Goal: Task Accomplishment & Management: Manage account settings

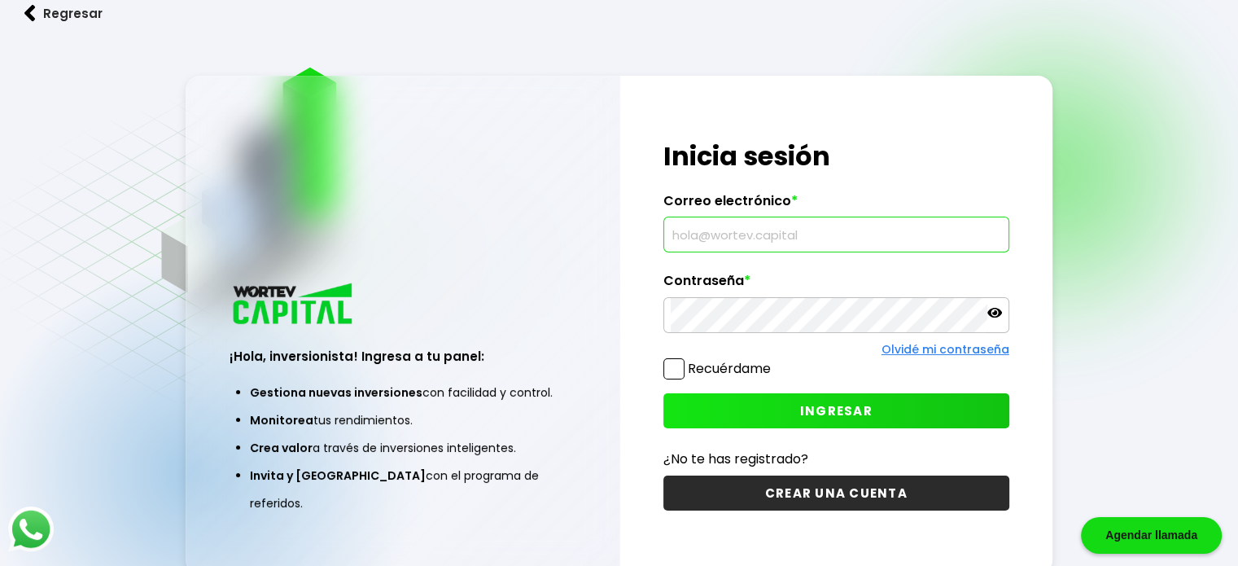
click at [763, 247] on input "text" at bounding box center [836, 234] width 331 height 34
type input "[EMAIL_ADDRESS][DOMAIN_NAME]"
click at [733, 414] on button "INGRESAR" at bounding box center [836, 410] width 346 height 35
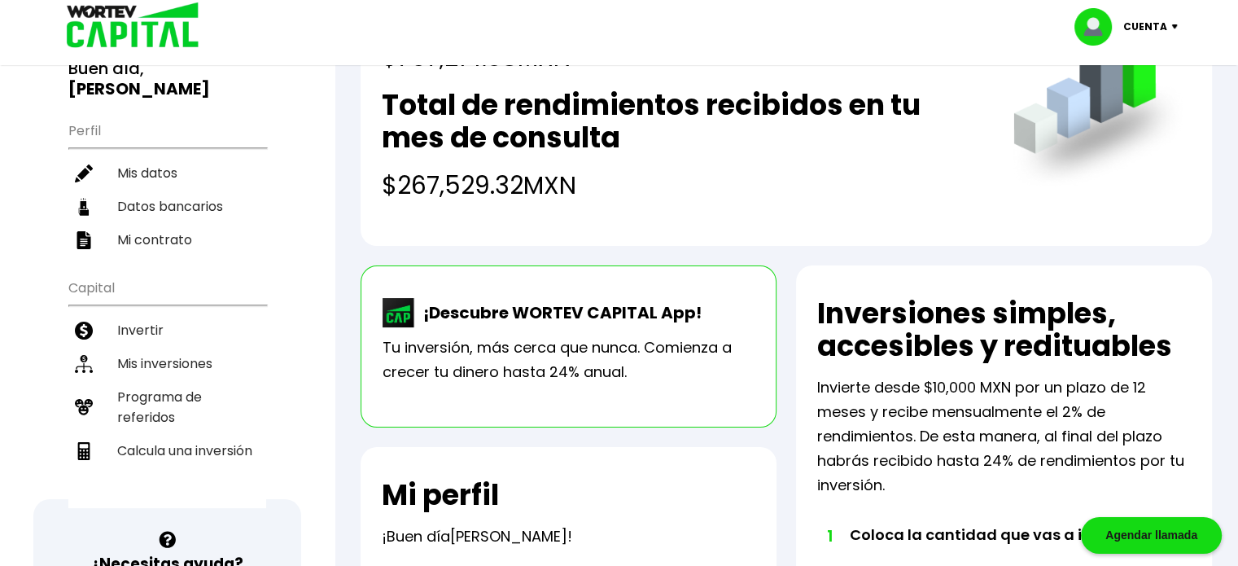
scroll to position [163, 0]
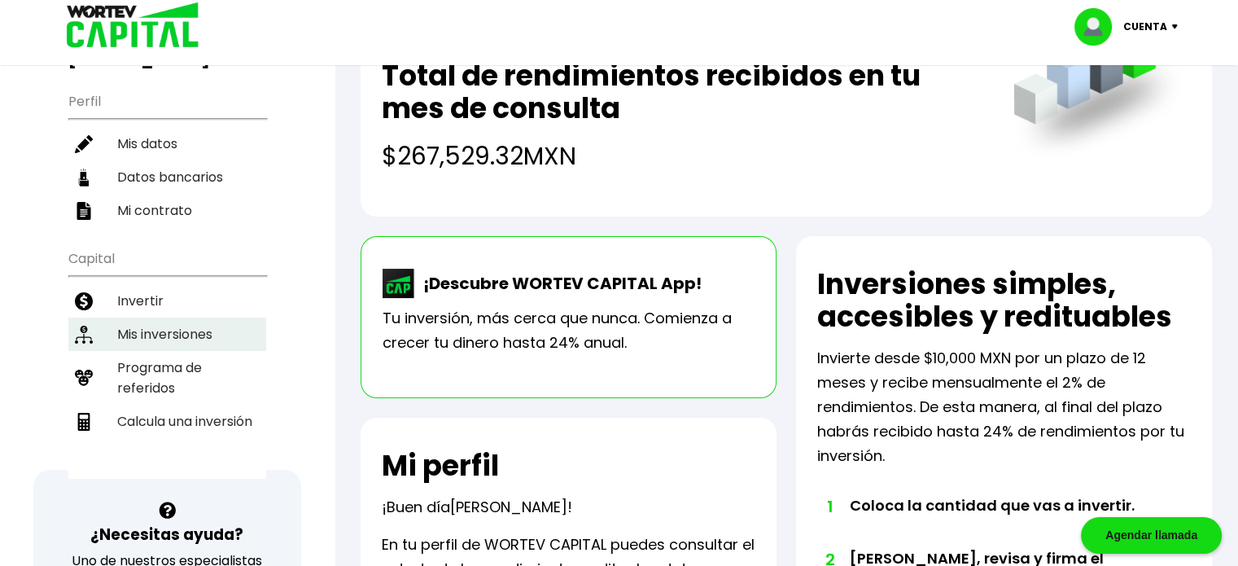
click at [201, 317] on li "Mis inversiones" at bounding box center [167, 333] width 198 height 33
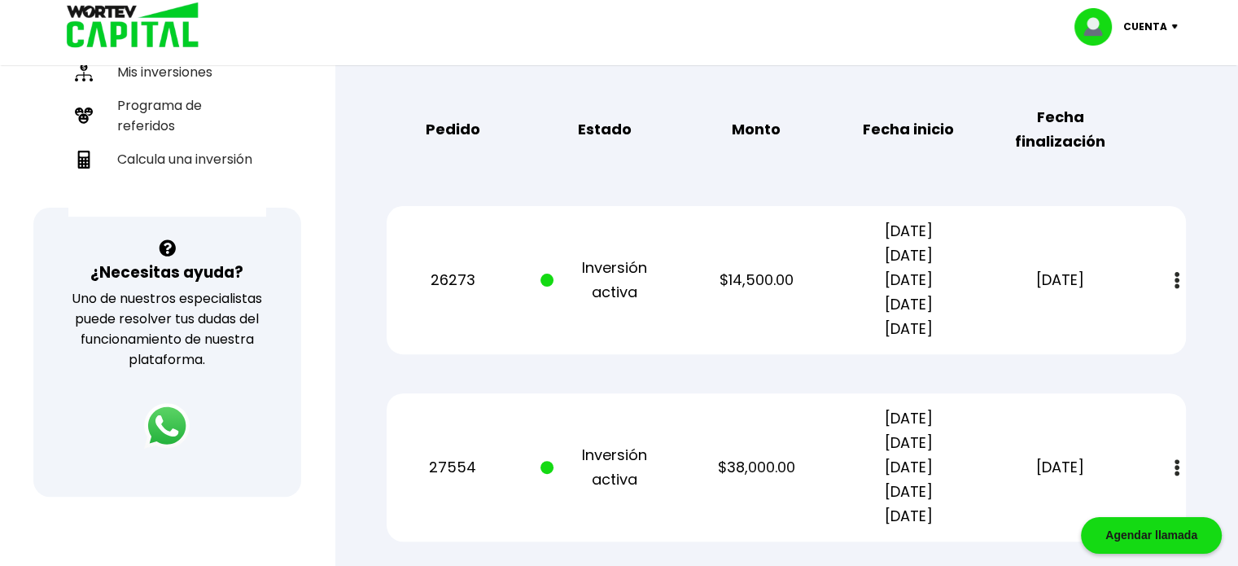
scroll to position [407, 0]
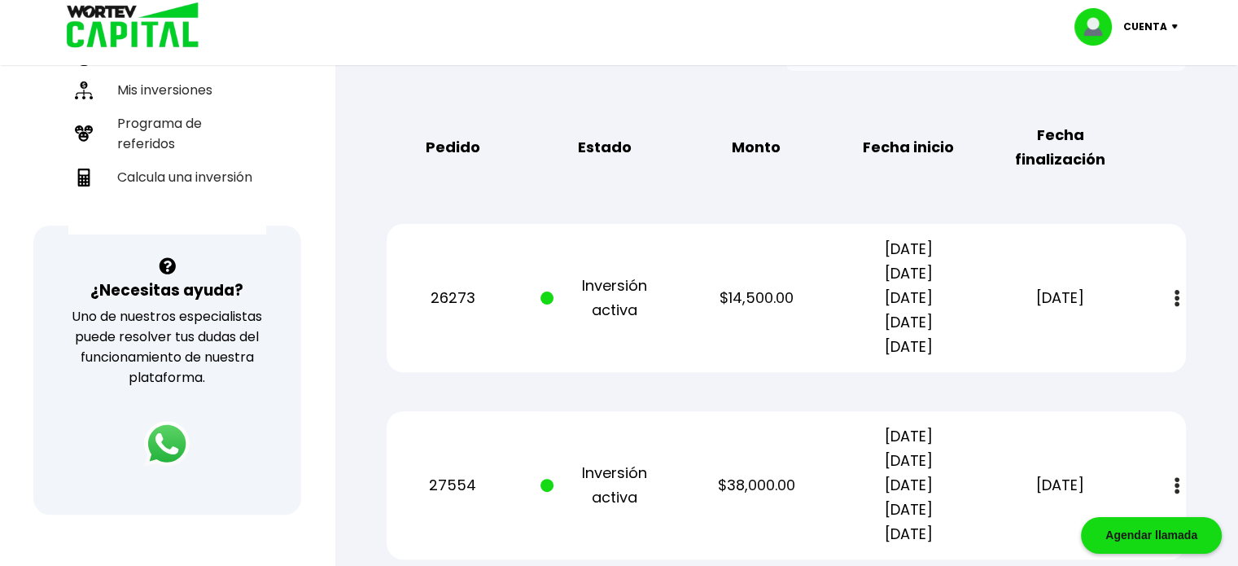
click at [1175, 295] on img at bounding box center [1177, 298] width 5 height 17
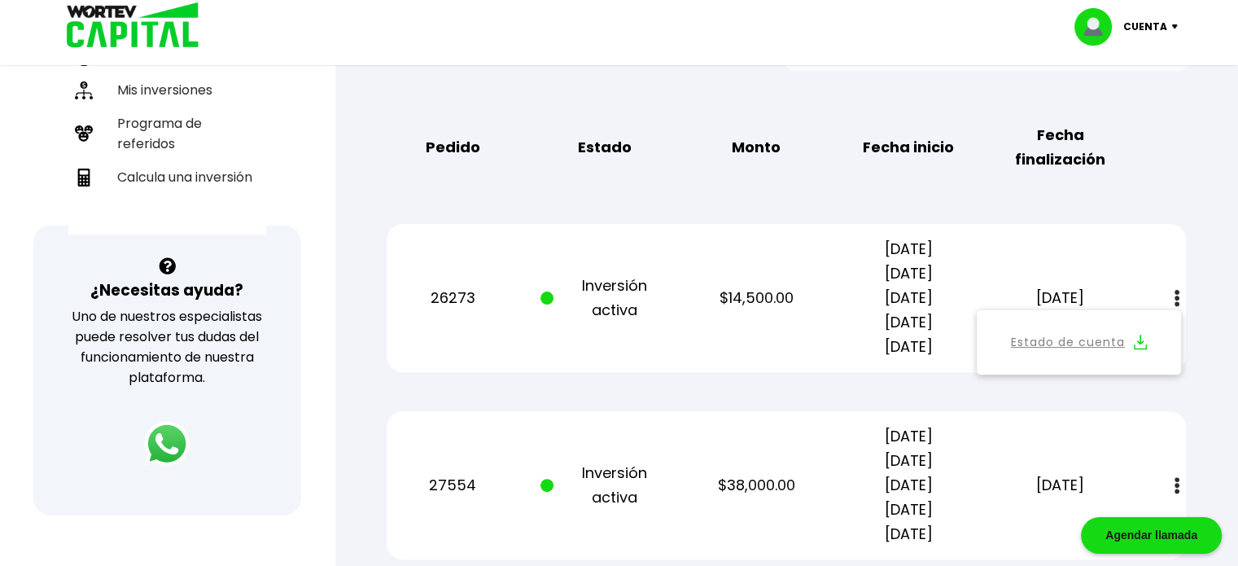
click at [1071, 339] on link "Estado de cuenta" at bounding box center [1068, 342] width 114 height 20
click at [1142, 340] on img at bounding box center [1140, 342] width 13 height 15
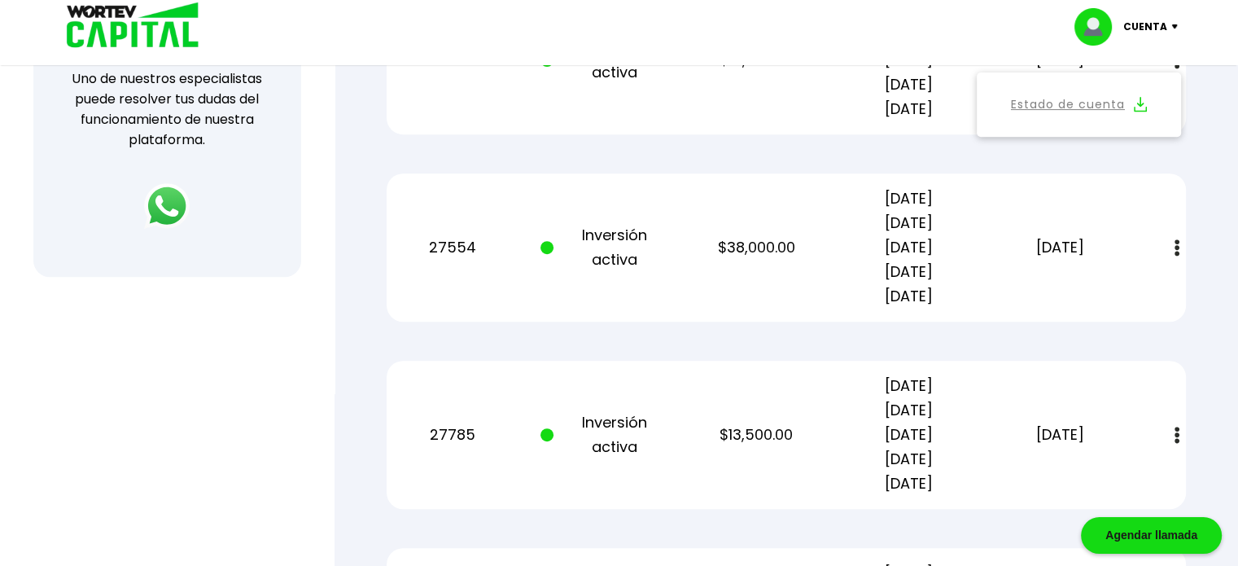
scroll to position [651, 0]
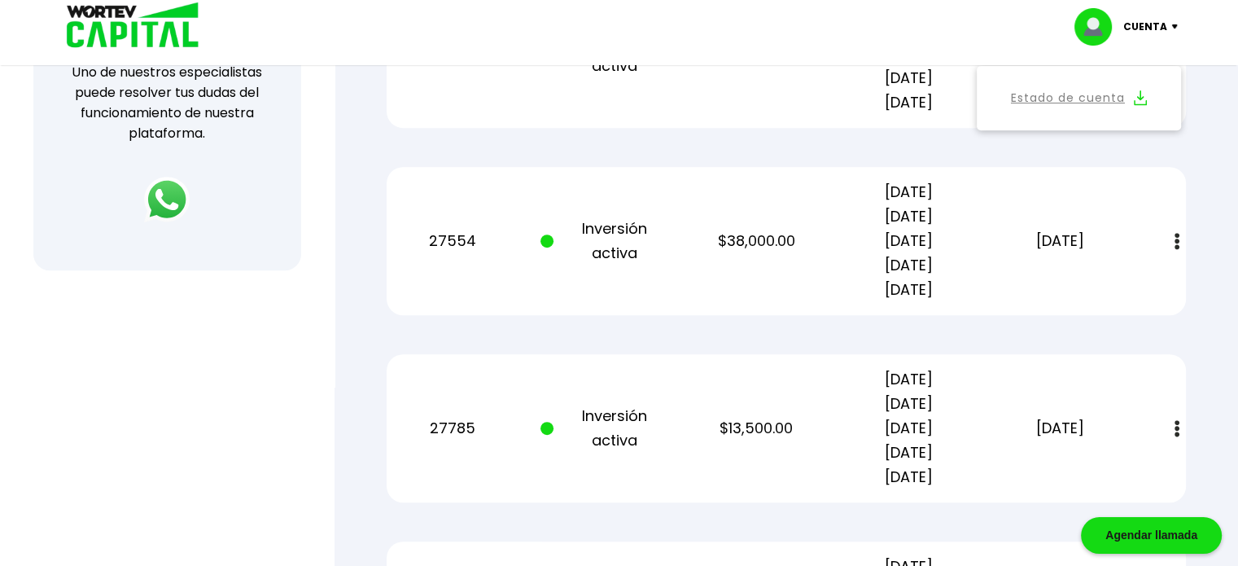
click at [1179, 235] on img at bounding box center [1177, 241] width 5 height 17
click at [1088, 279] on link "Estado de cuenta" at bounding box center [1068, 285] width 114 height 20
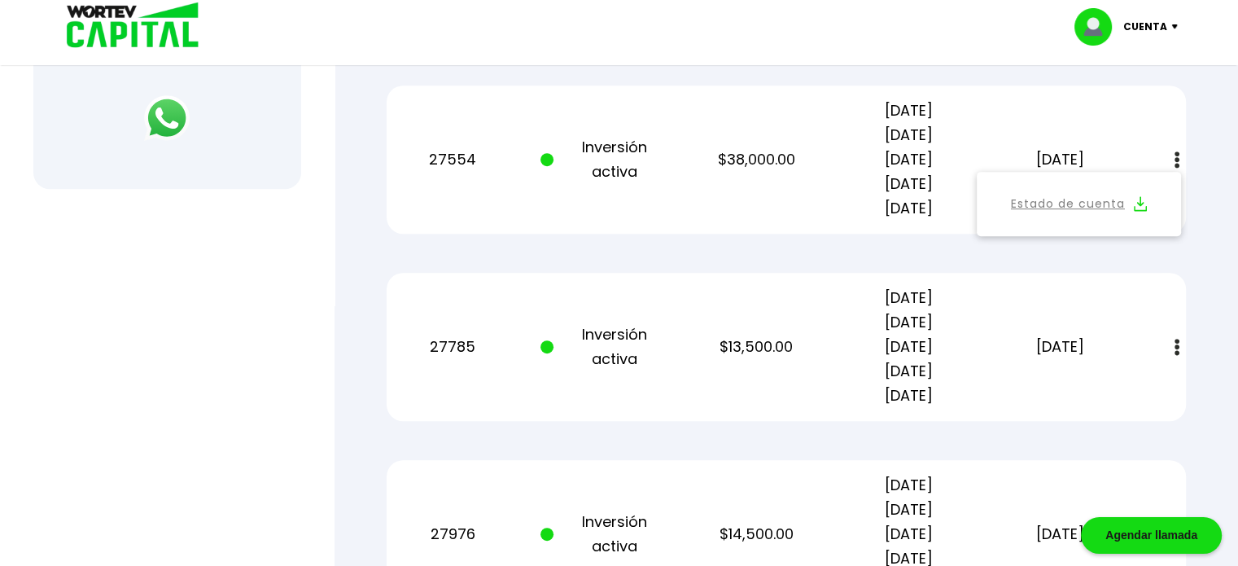
scroll to position [814, 0]
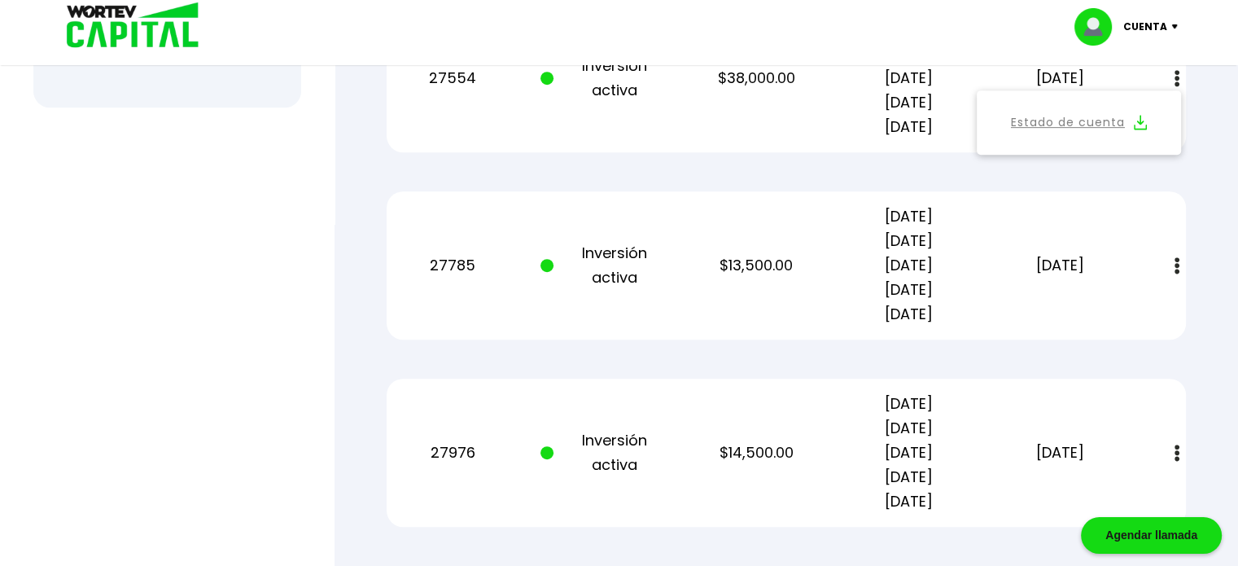
click at [1177, 261] on img at bounding box center [1177, 265] width 5 height 17
click at [1083, 303] on link "Estado de cuenta" at bounding box center [1068, 310] width 114 height 20
click at [1139, 307] on img at bounding box center [1140, 309] width 13 height 15
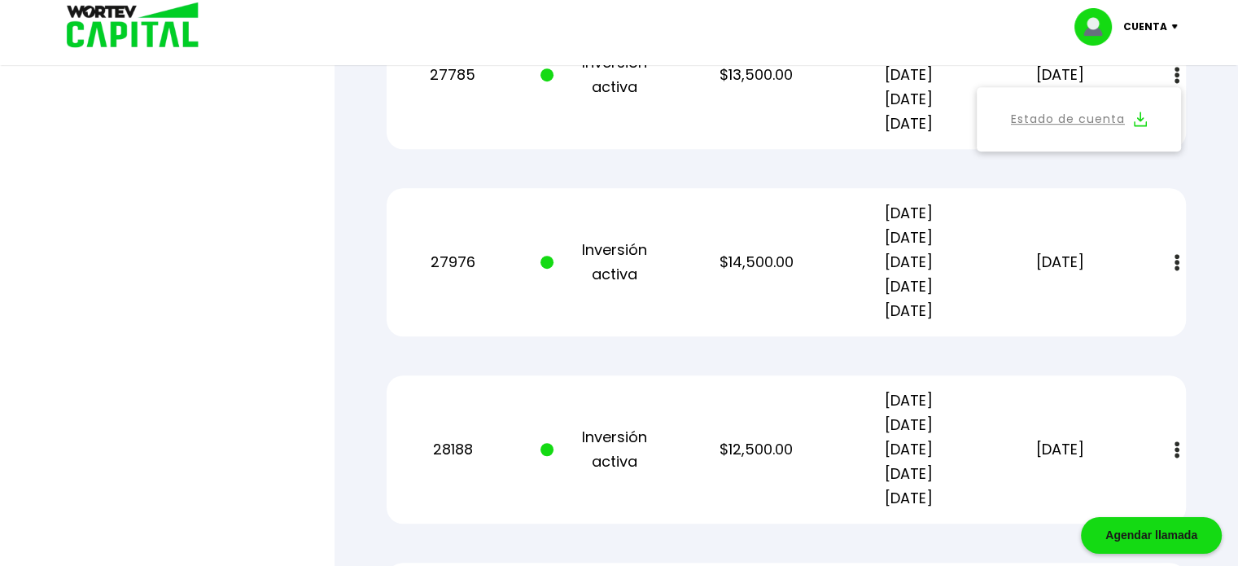
scroll to position [1058, 0]
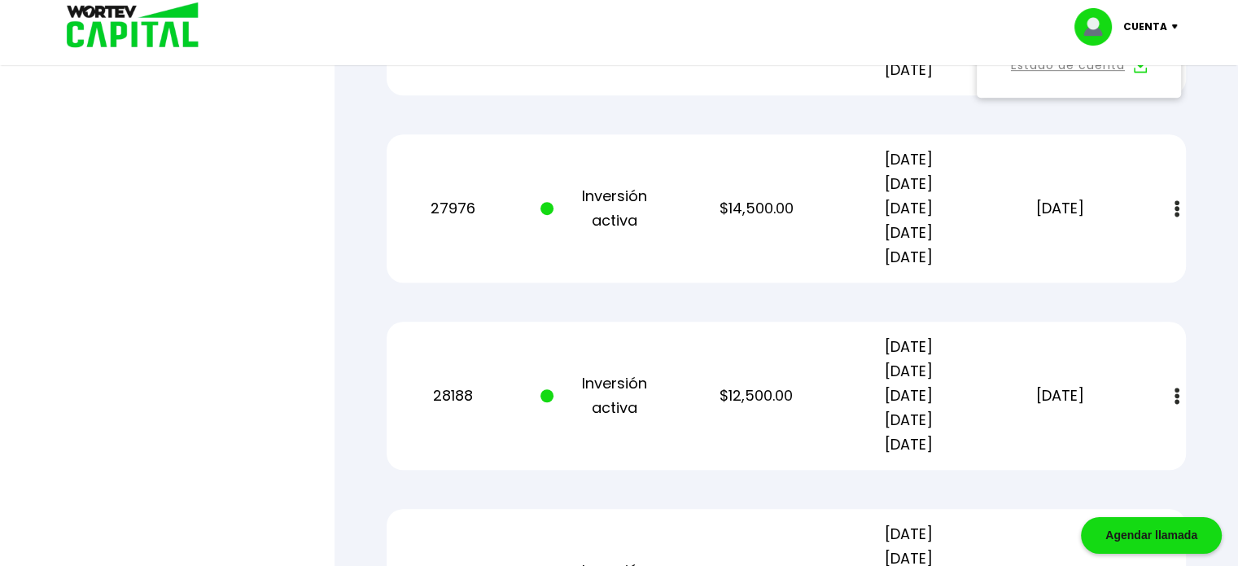
click at [1178, 204] on img at bounding box center [1177, 208] width 5 height 17
click at [1084, 248] on link "Estado de cuenta" at bounding box center [1068, 253] width 114 height 20
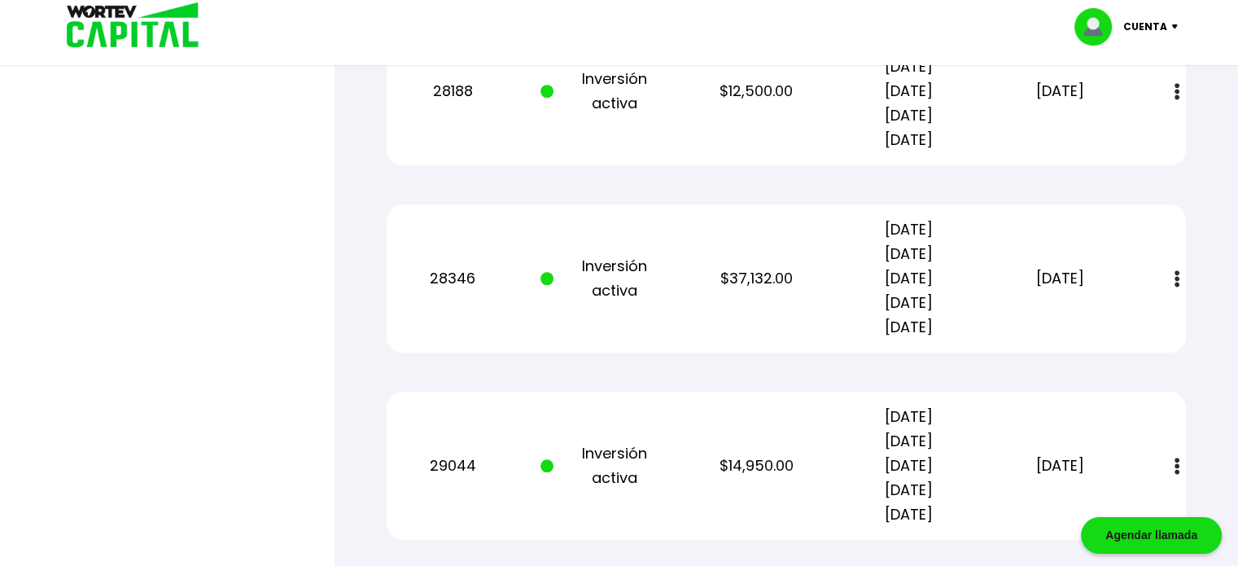
scroll to position [1302, 0]
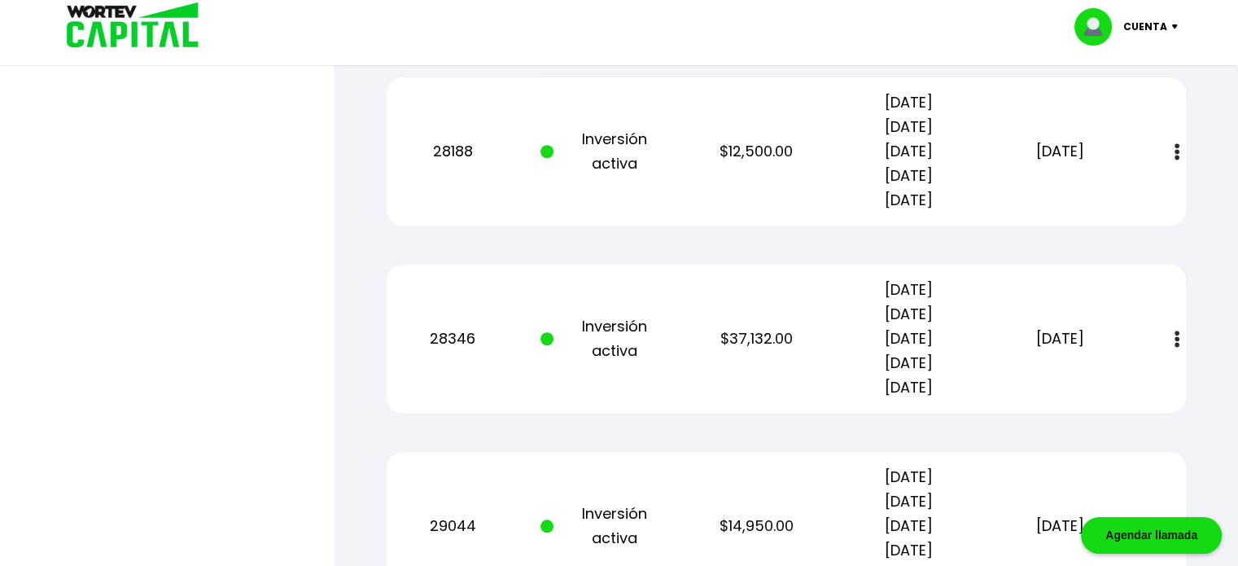
click at [1177, 147] on img at bounding box center [1177, 151] width 5 height 17
click at [1078, 195] on link "Estado de cuenta" at bounding box center [1068, 196] width 114 height 20
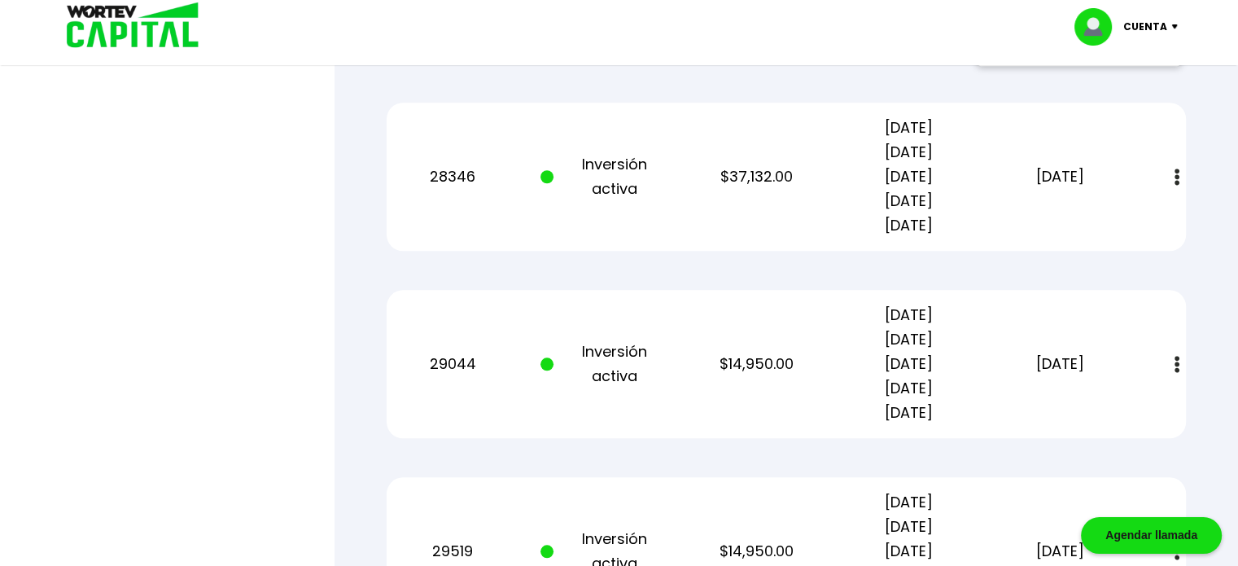
scroll to position [1465, 0]
click at [1176, 174] on img at bounding box center [1177, 176] width 5 height 17
click at [1100, 219] on link "Estado de cuenta" at bounding box center [1068, 220] width 114 height 20
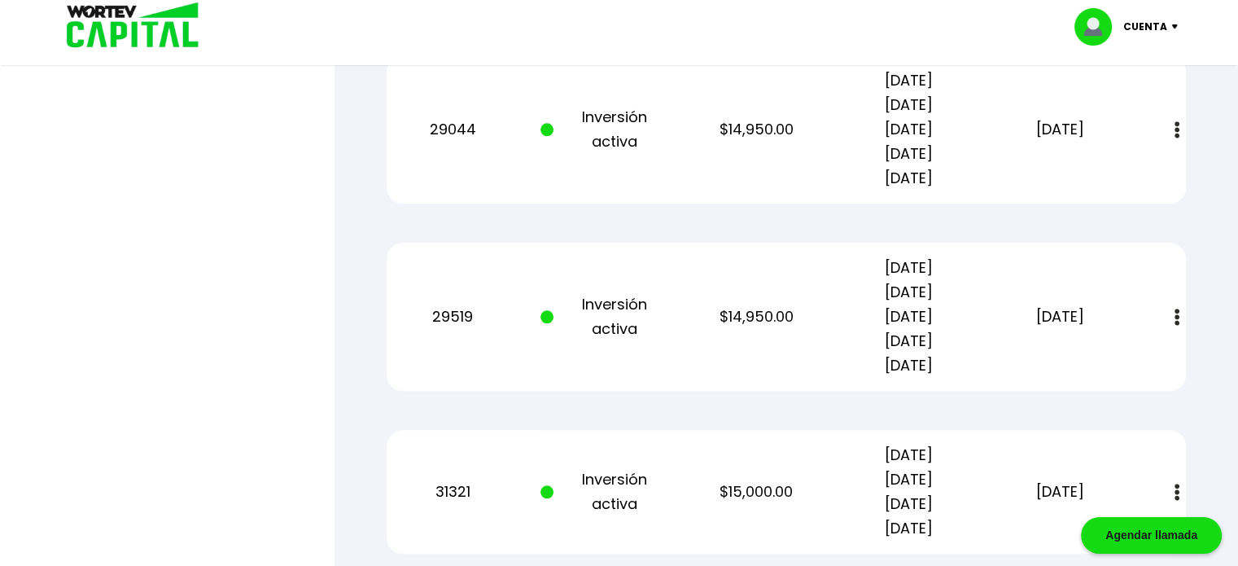
scroll to position [1709, 0]
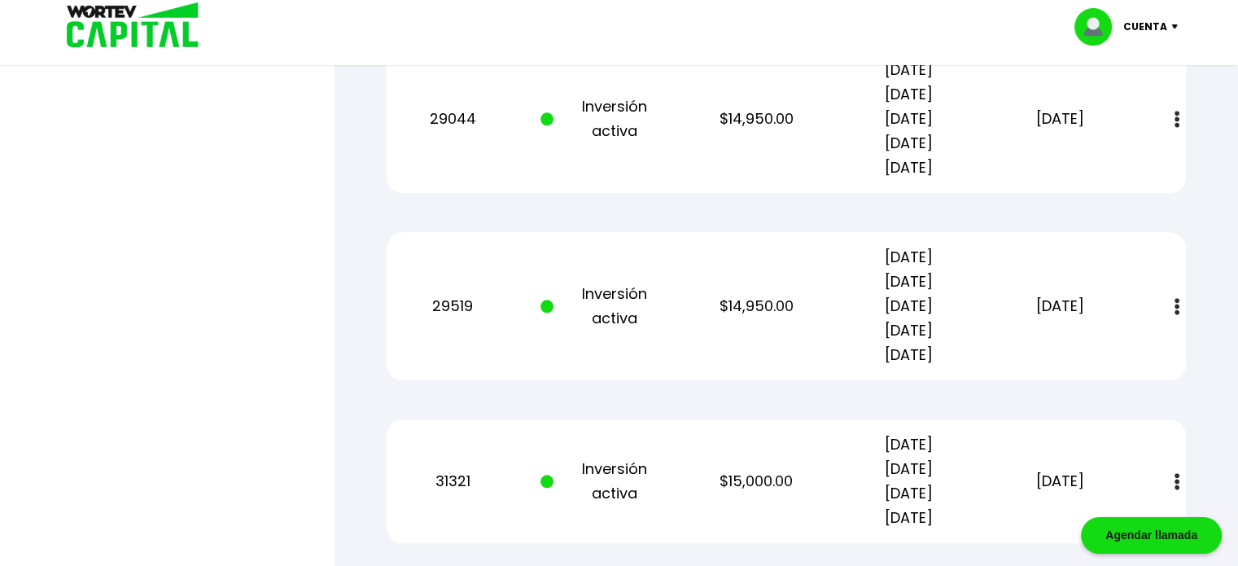
click at [1175, 116] on img at bounding box center [1177, 119] width 5 height 17
click at [1097, 162] on link "Estado de cuenta" at bounding box center [1068, 163] width 114 height 20
click at [1140, 159] on img at bounding box center [1140, 162] width 13 height 15
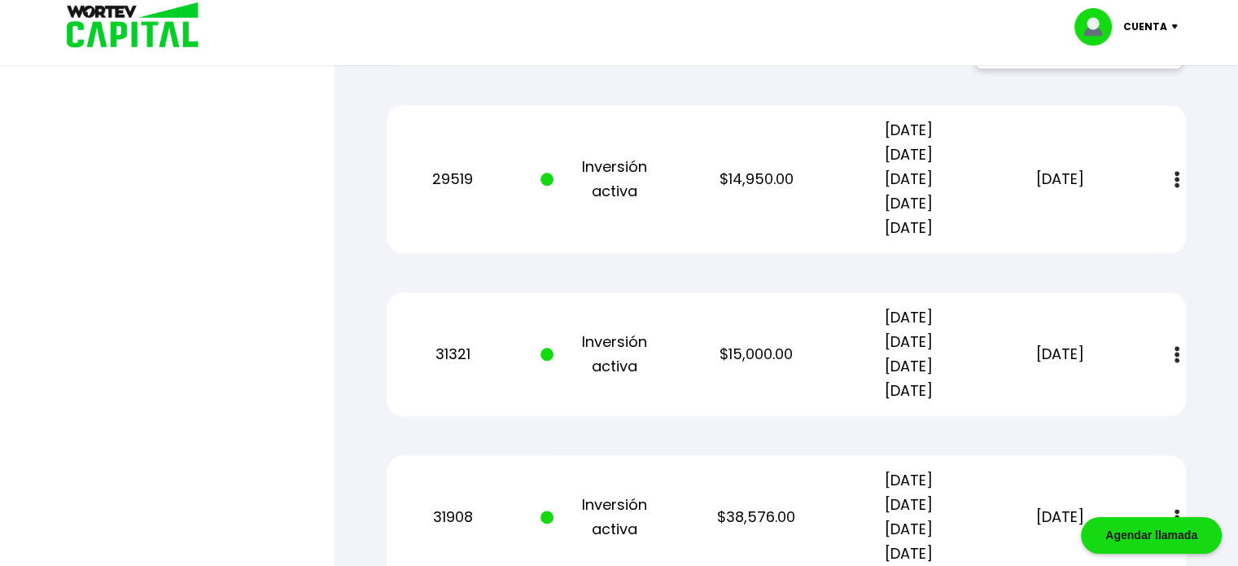
scroll to position [1872, 0]
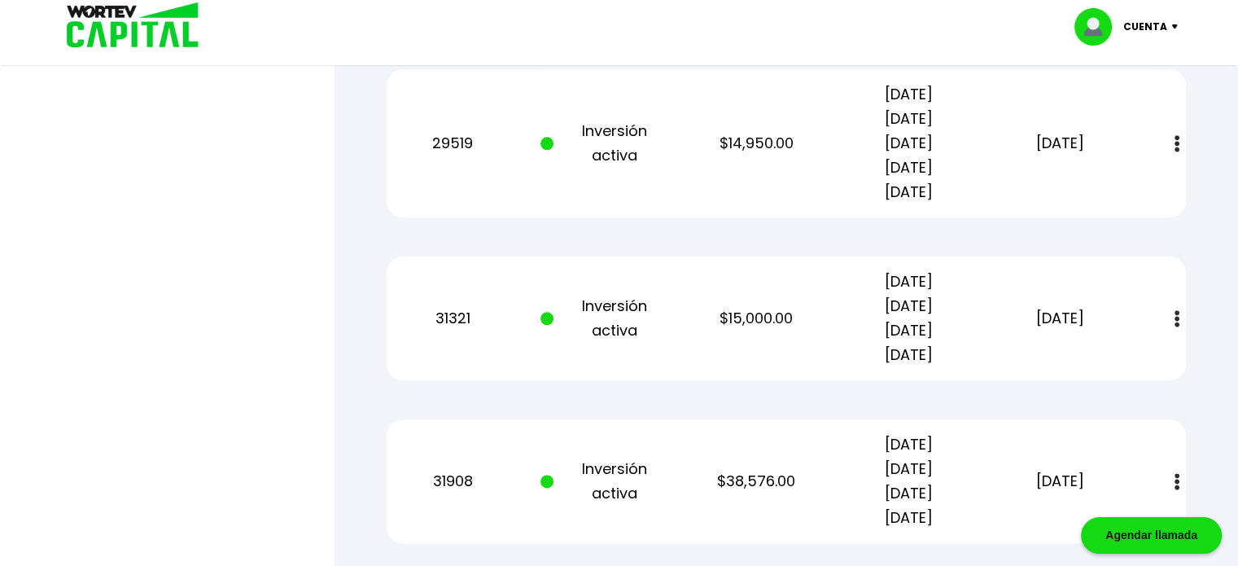
click at [1175, 136] on img at bounding box center [1177, 143] width 5 height 17
click at [1094, 185] on link "Estado de cuenta" at bounding box center [1068, 187] width 114 height 20
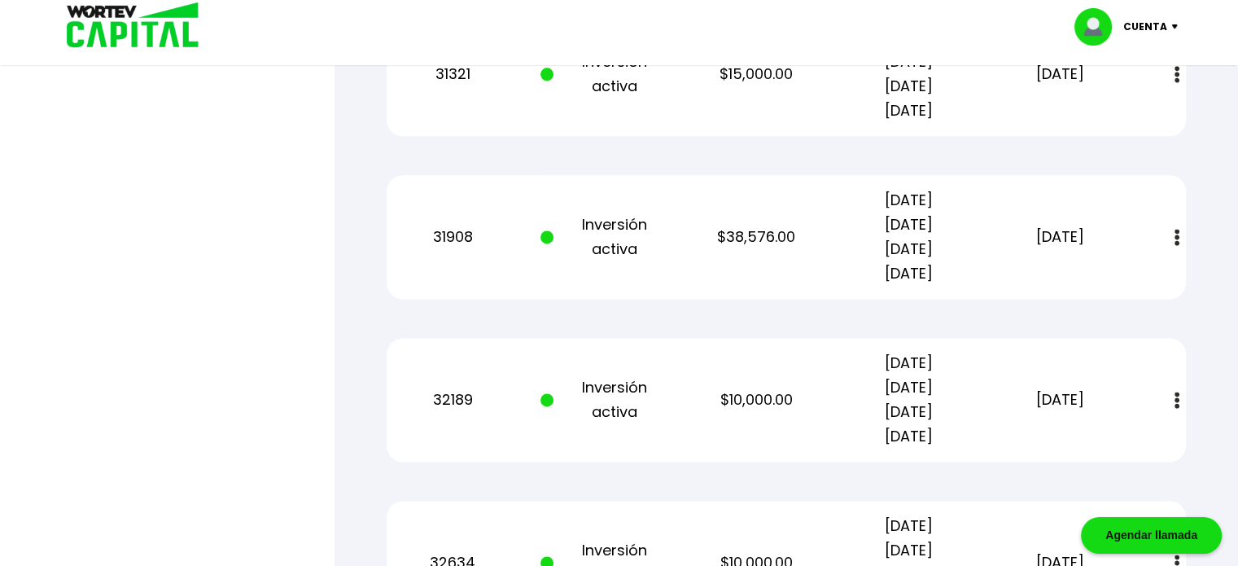
scroll to position [1954, 0]
click at [1177, 238] on img at bounding box center [1177, 237] width 5 height 17
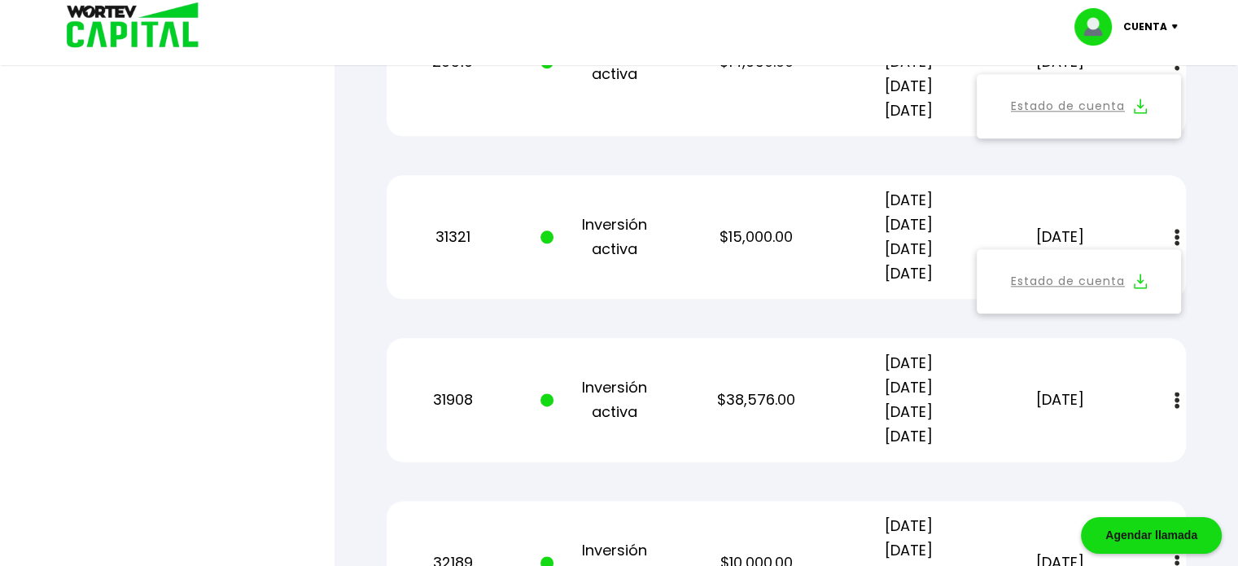
click at [1084, 279] on link "Estado de cuenta" at bounding box center [1068, 281] width 114 height 20
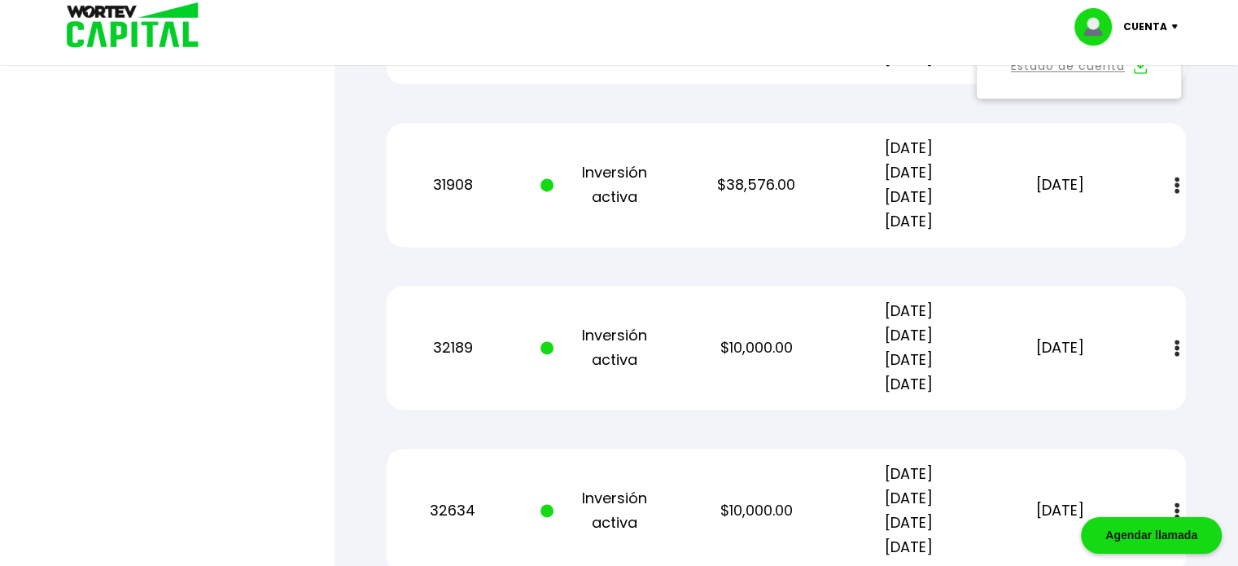
scroll to position [2198, 0]
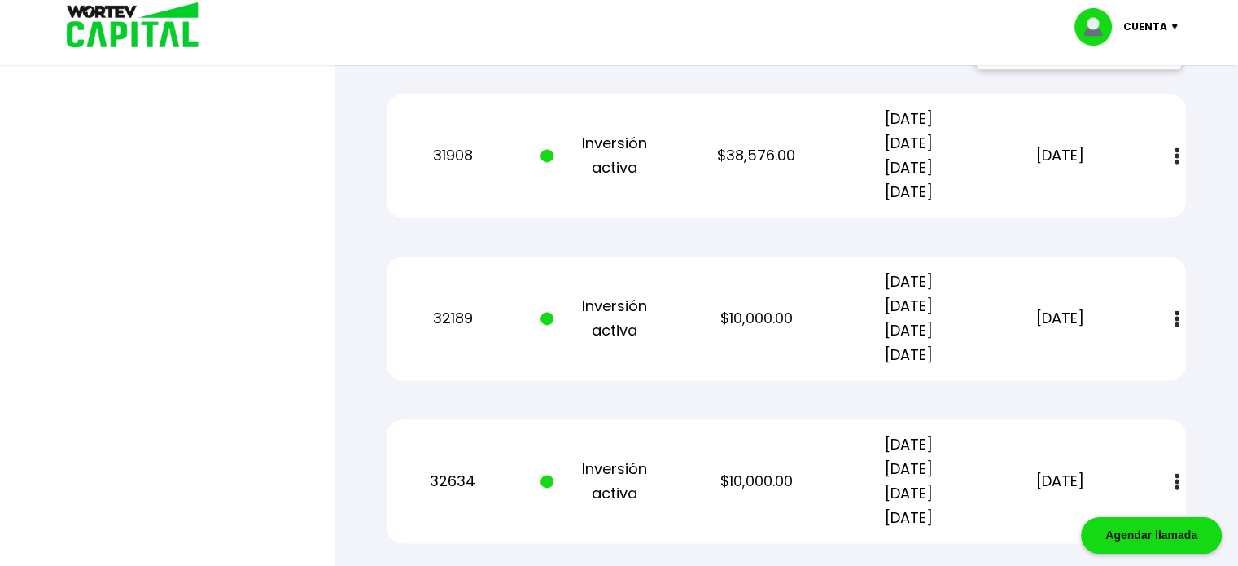
click at [1177, 154] on img at bounding box center [1177, 155] width 5 height 17
click at [1101, 199] on link "Estado de cuenta" at bounding box center [1068, 200] width 114 height 20
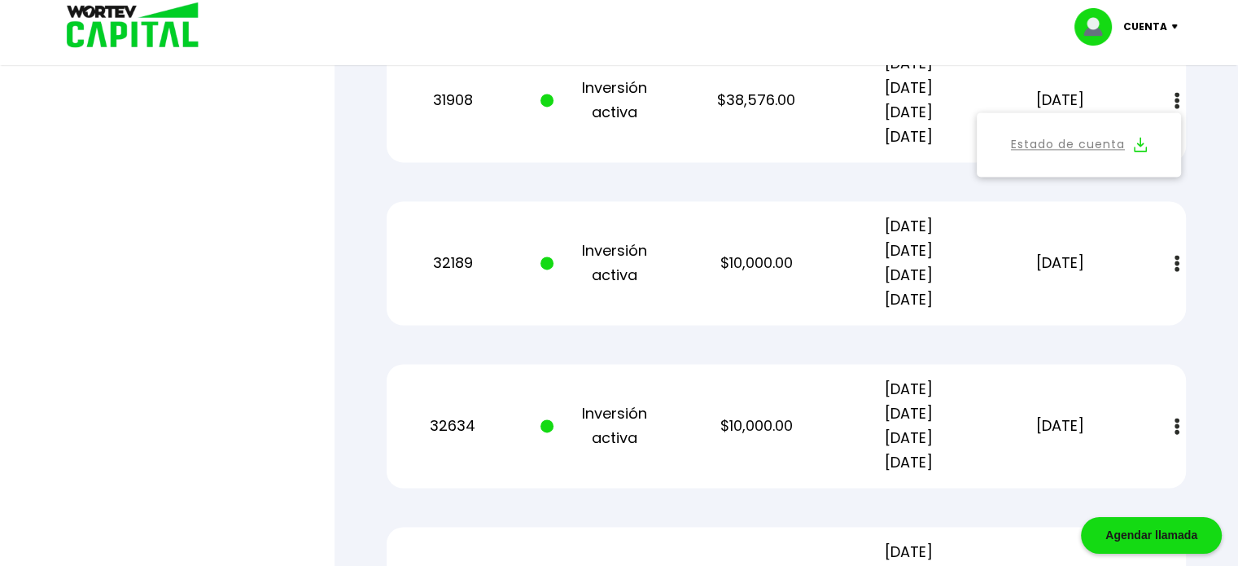
scroll to position [2361, 0]
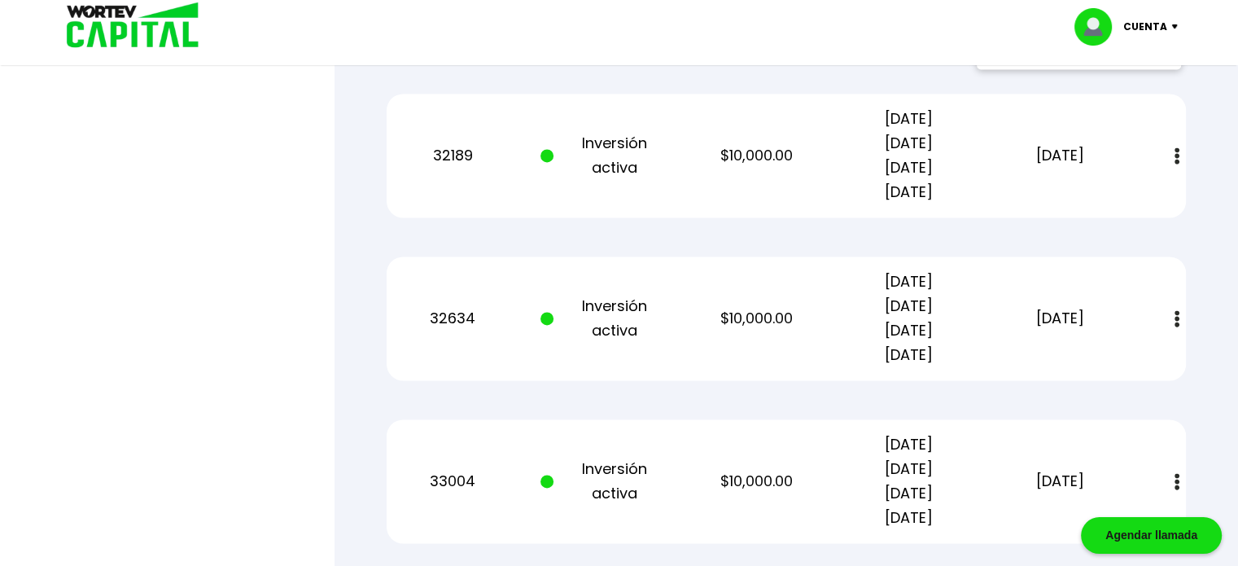
click at [1178, 155] on img at bounding box center [1177, 155] width 5 height 17
click at [1097, 197] on link "Estado de cuenta" at bounding box center [1068, 200] width 114 height 20
click at [1176, 314] on img at bounding box center [1177, 318] width 5 height 17
click at [1085, 365] on link "Estado de cuenta" at bounding box center [1068, 362] width 114 height 20
click at [1140, 360] on img at bounding box center [1140, 362] width 13 height 15
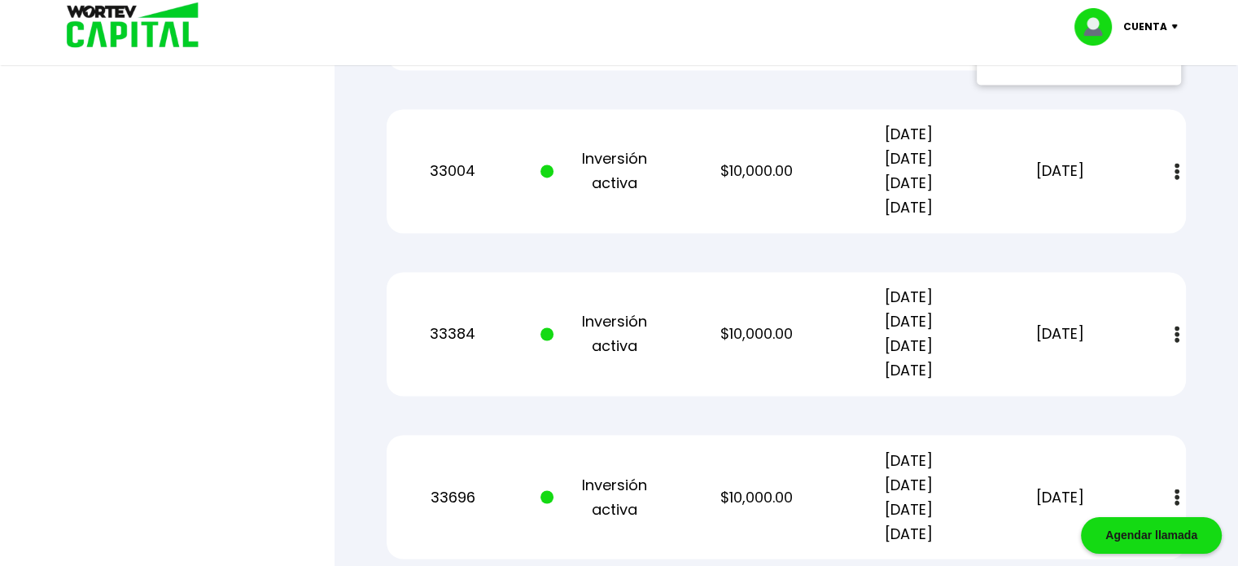
scroll to position [2686, 0]
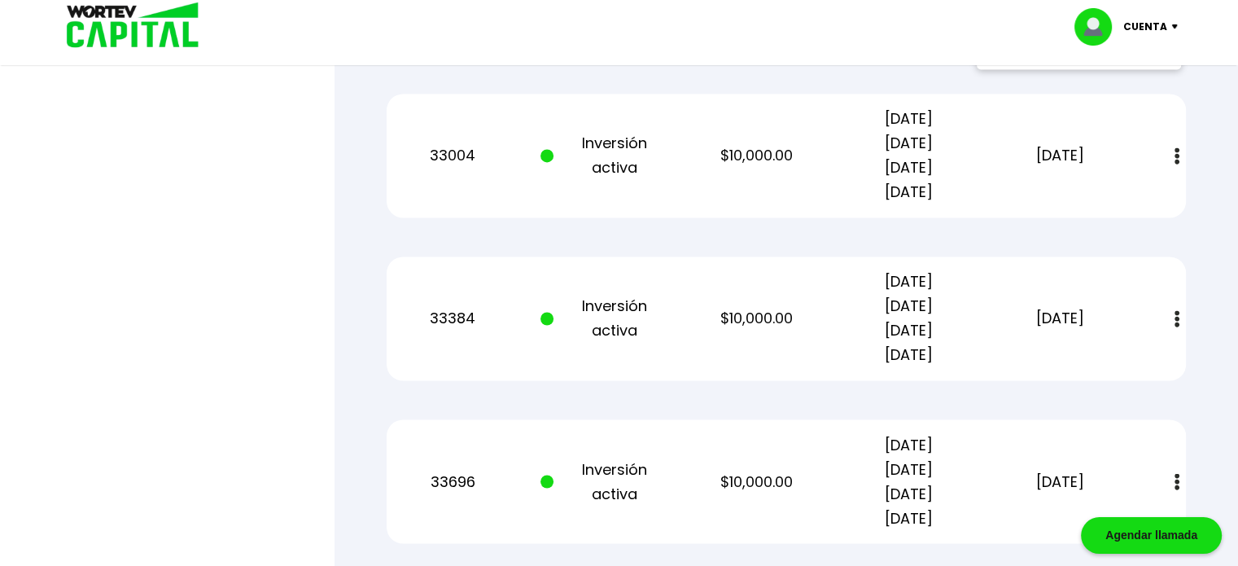
click at [1175, 148] on img at bounding box center [1177, 155] width 5 height 17
click at [1116, 197] on link "Estado de cuenta" at bounding box center [1068, 200] width 114 height 20
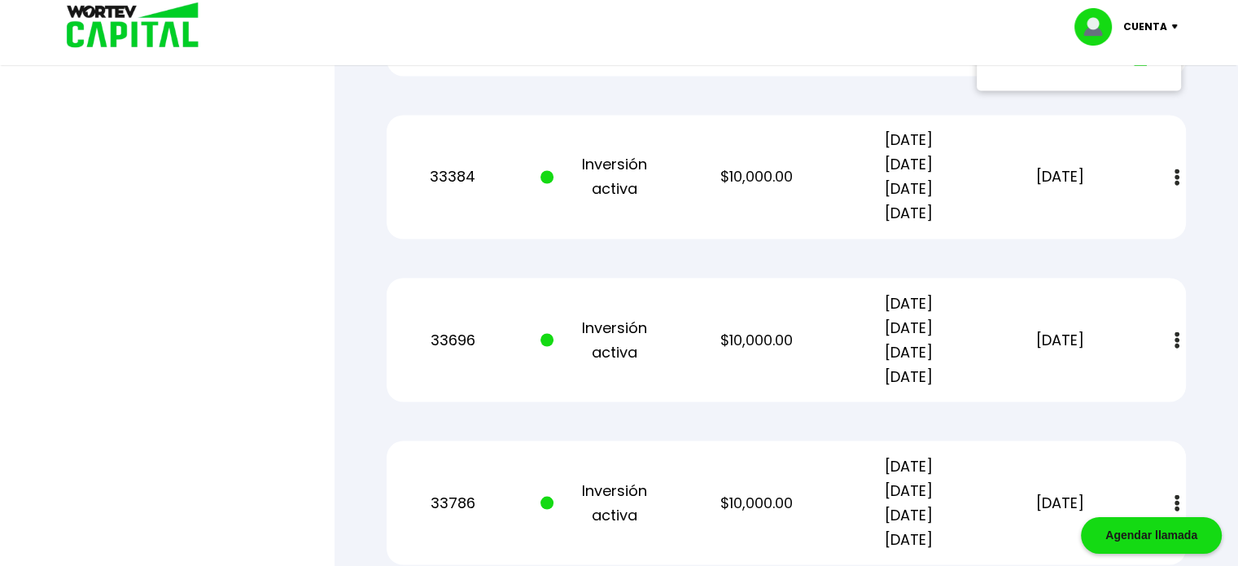
scroll to position [2849, 0]
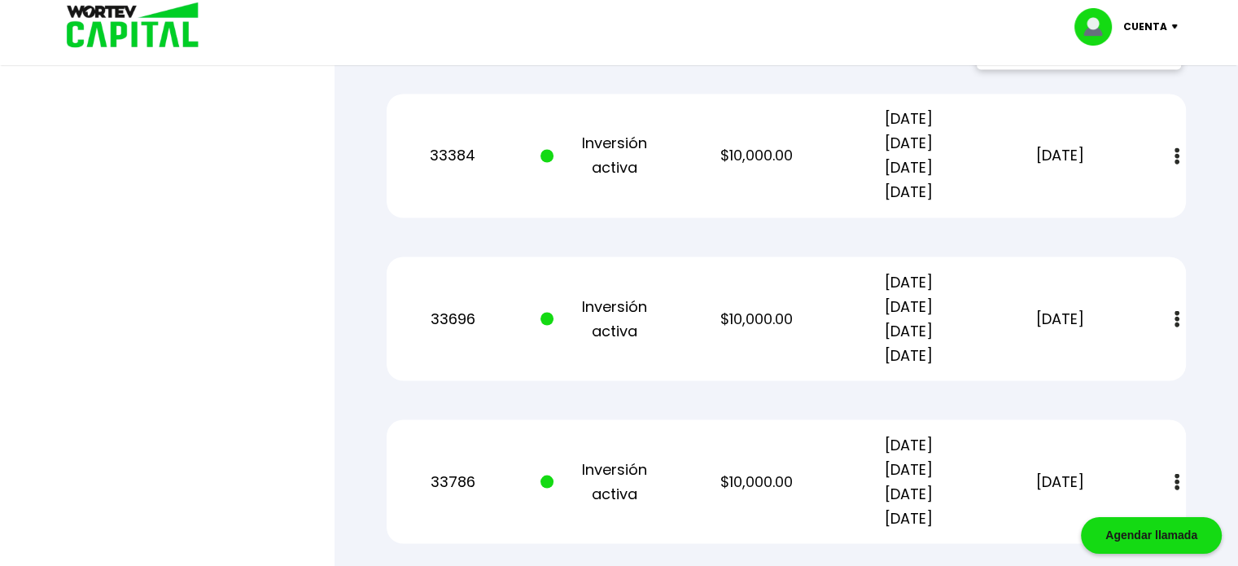
click at [1179, 148] on button at bounding box center [1177, 155] width 23 height 35
click at [1109, 198] on link "Estado de cuenta" at bounding box center [1068, 200] width 114 height 20
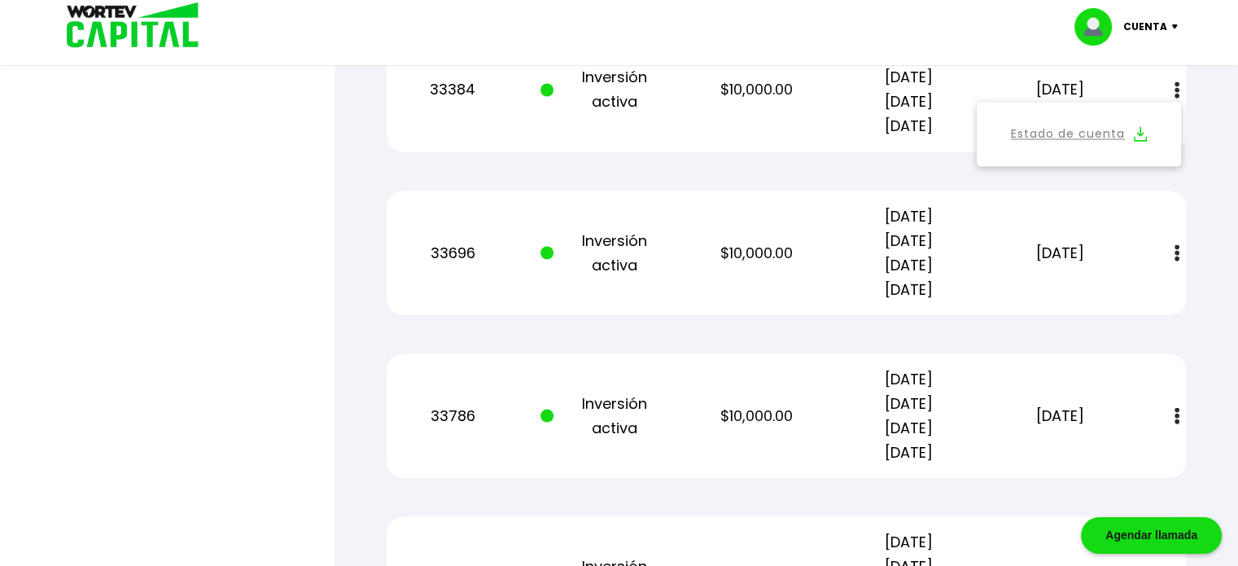
scroll to position [3012, 0]
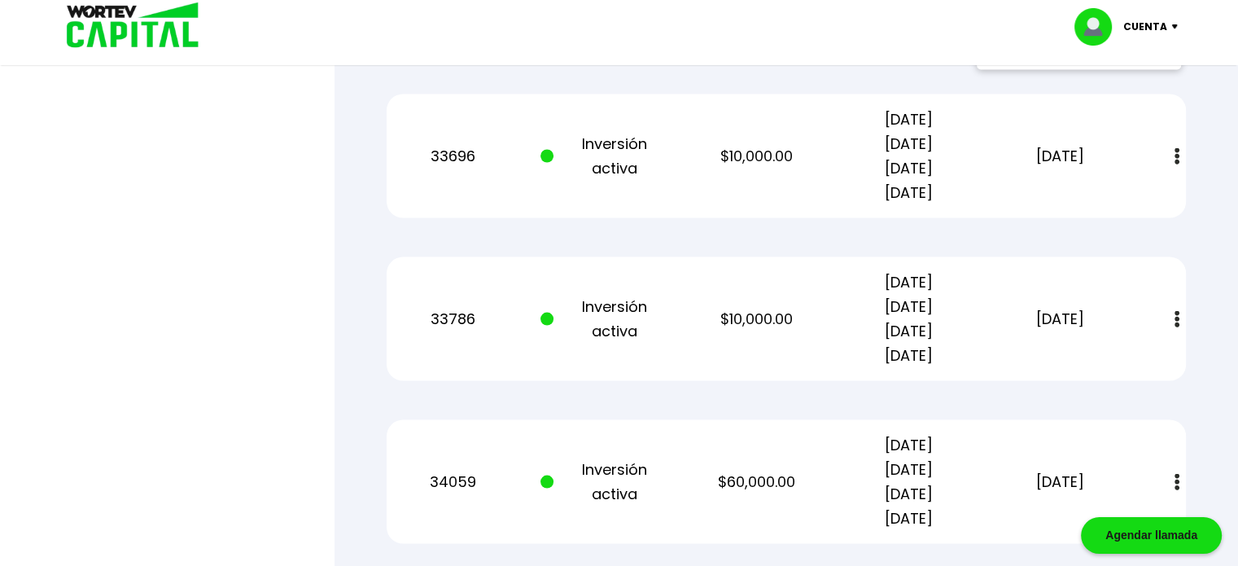
click at [1178, 150] on img at bounding box center [1177, 155] width 5 height 17
click at [1106, 198] on link "Estado de cuenta" at bounding box center [1068, 200] width 114 height 20
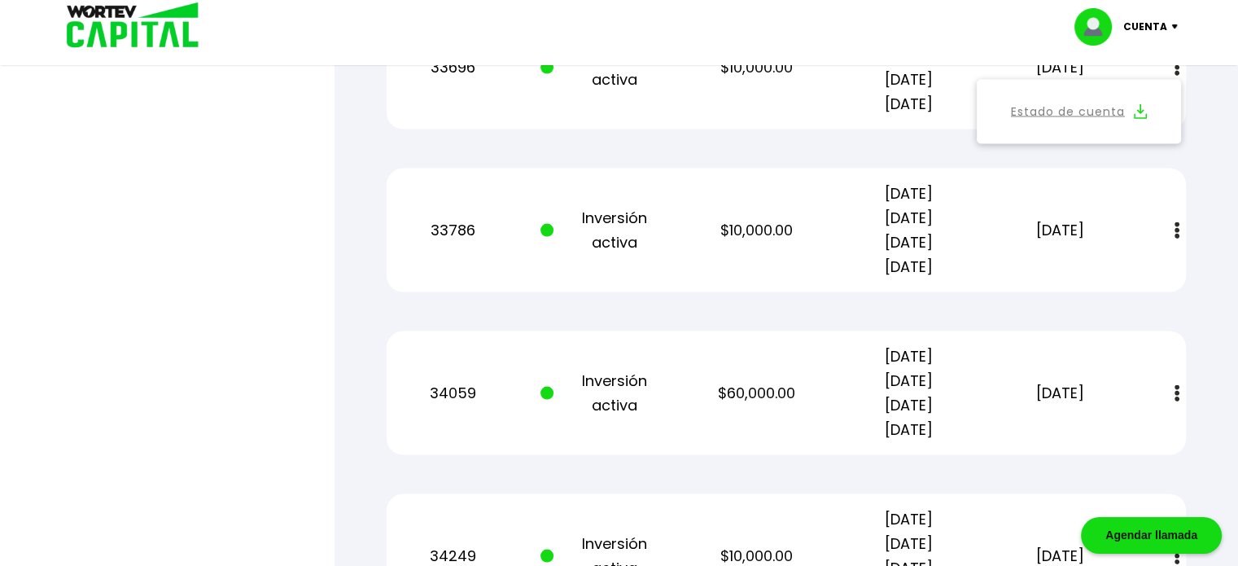
scroll to position [3093, 0]
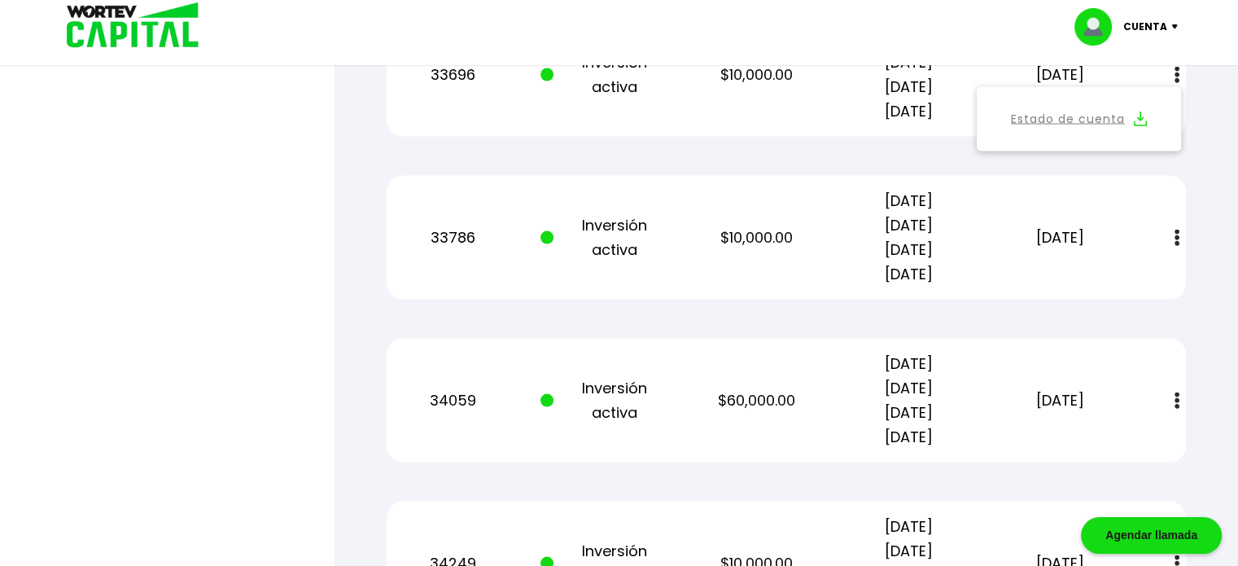
click at [1179, 235] on img at bounding box center [1177, 237] width 5 height 17
click at [1079, 274] on link "Estado de cuenta" at bounding box center [1068, 281] width 114 height 20
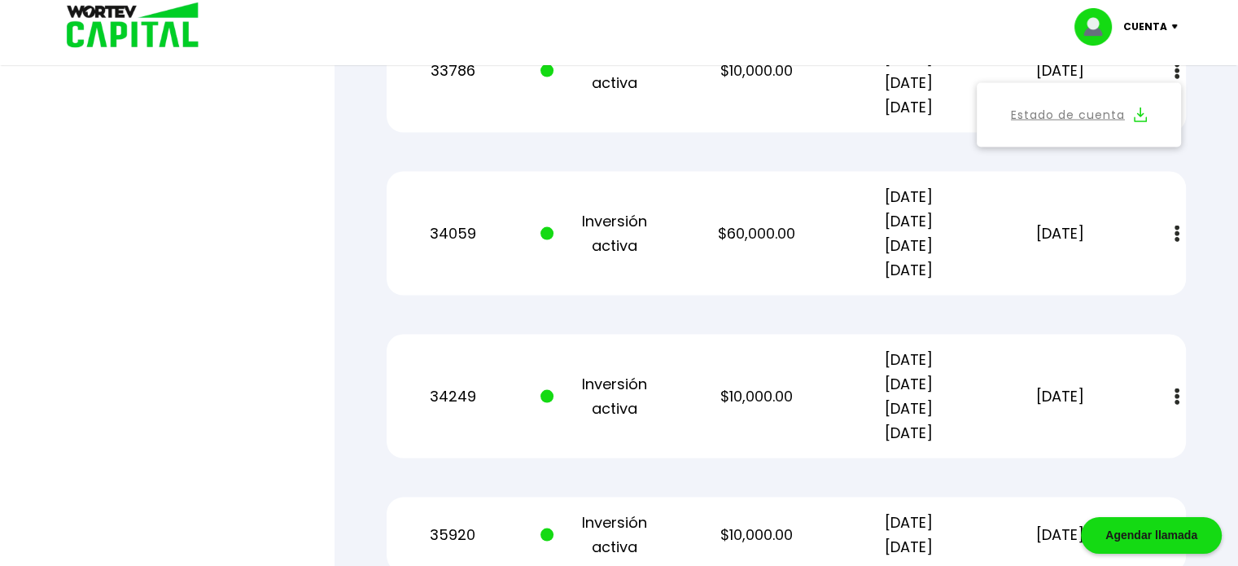
scroll to position [3256, 0]
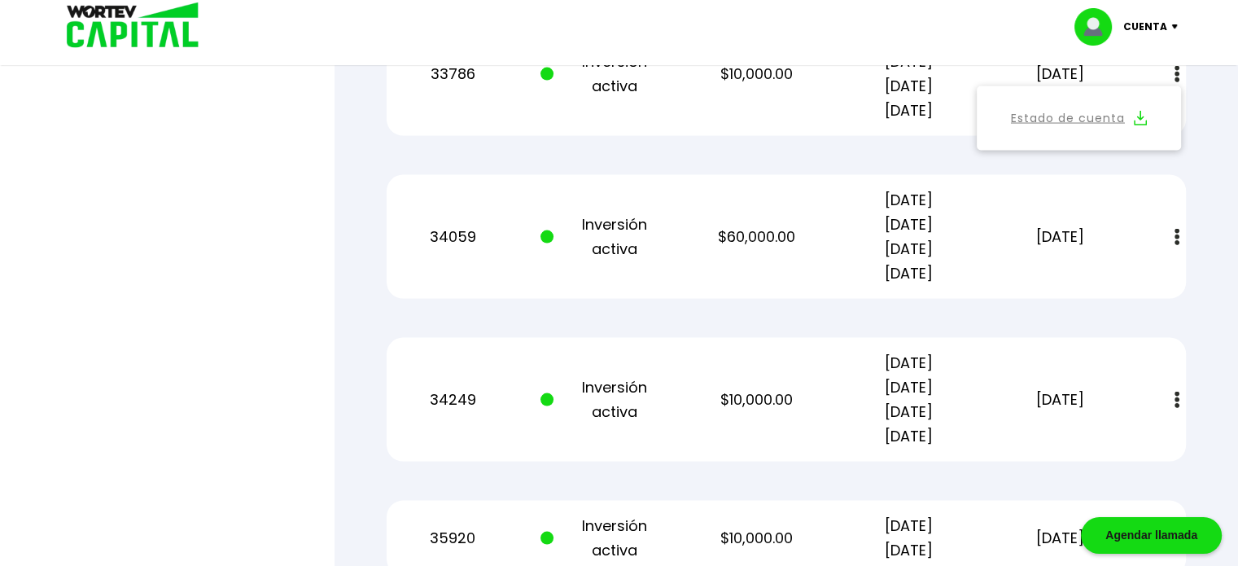
click at [1175, 233] on img at bounding box center [1177, 237] width 5 height 17
click at [1096, 275] on link "Estado de cuenta" at bounding box center [1068, 281] width 114 height 20
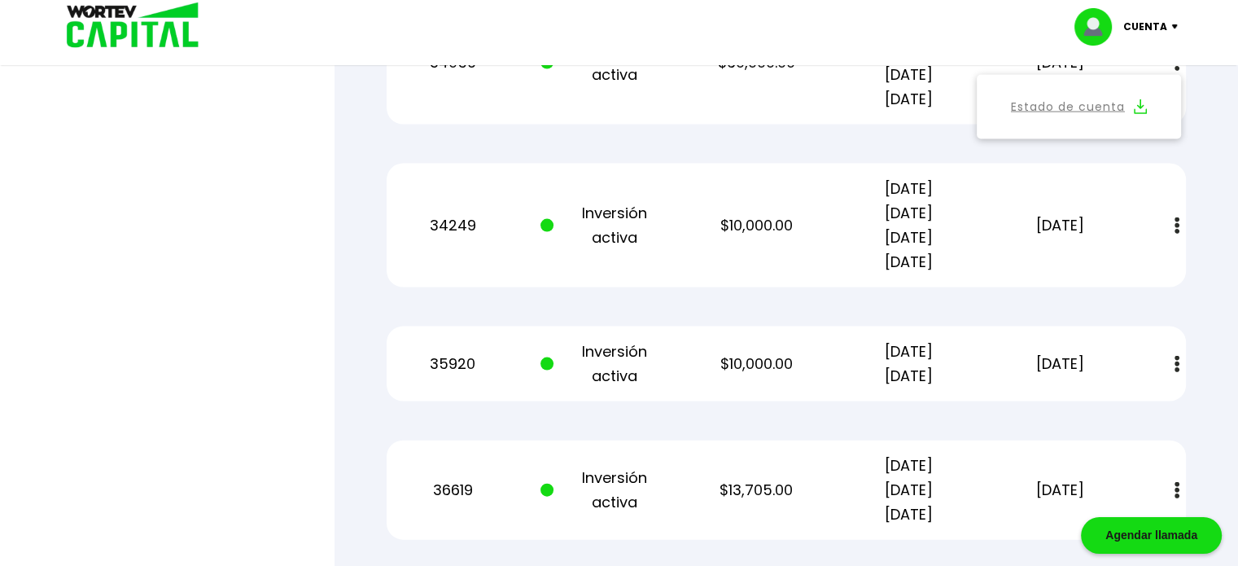
scroll to position [3500, 0]
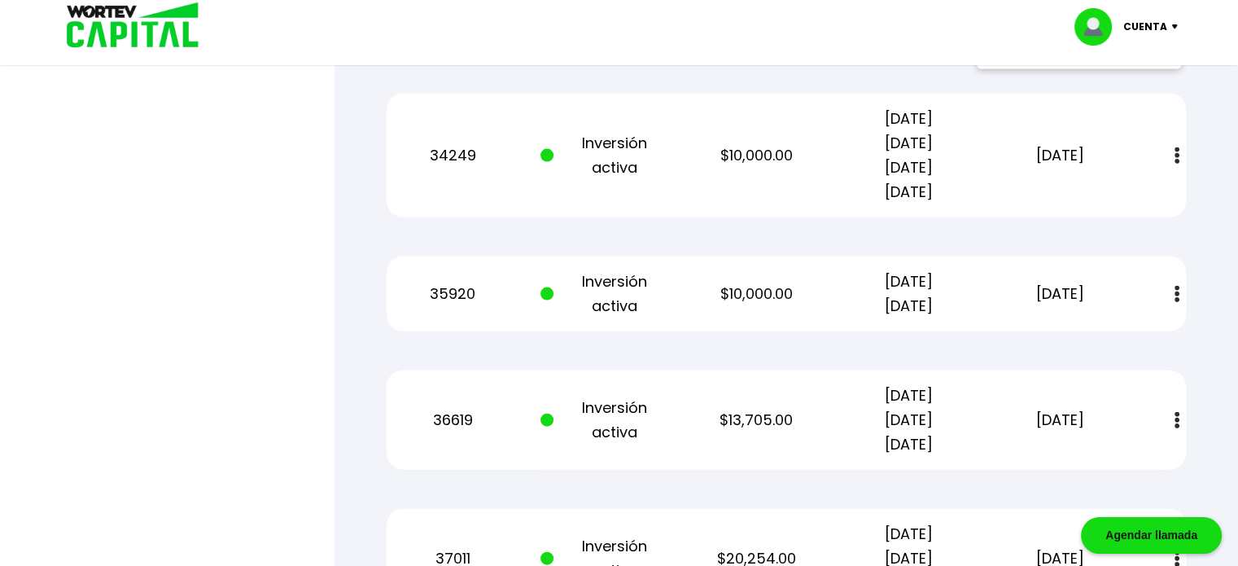
click at [1182, 150] on button at bounding box center [1177, 155] width 23 height 35
click at [1087, 202] on link "Estado de cuenta" at bounding box center [1068, 200] width 114 height 20
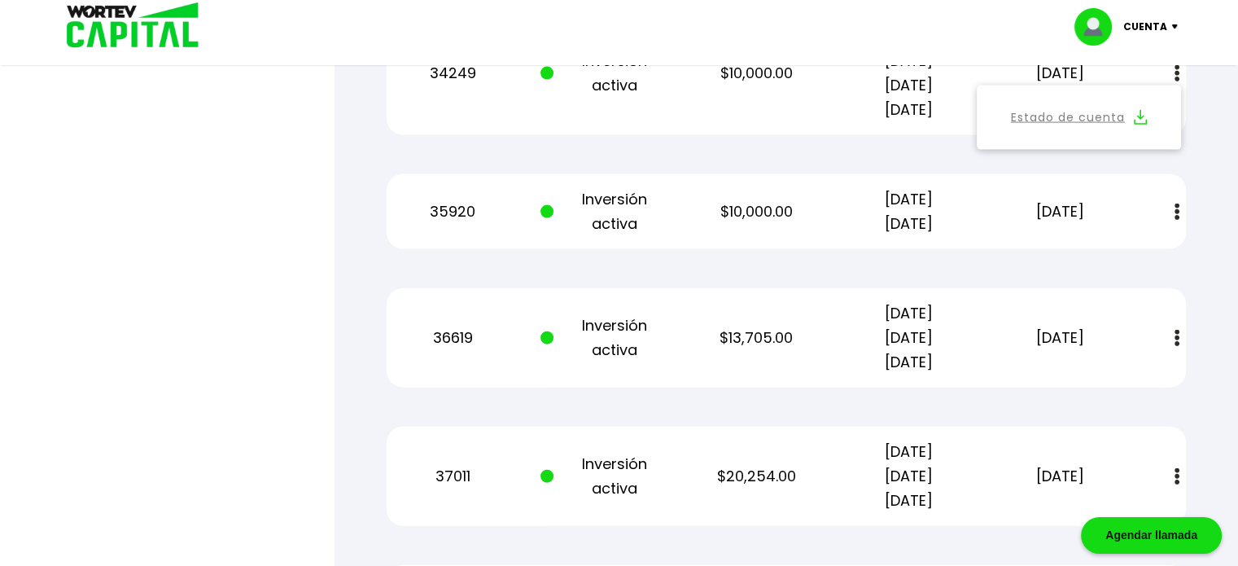
scroll to position [3663, 0]
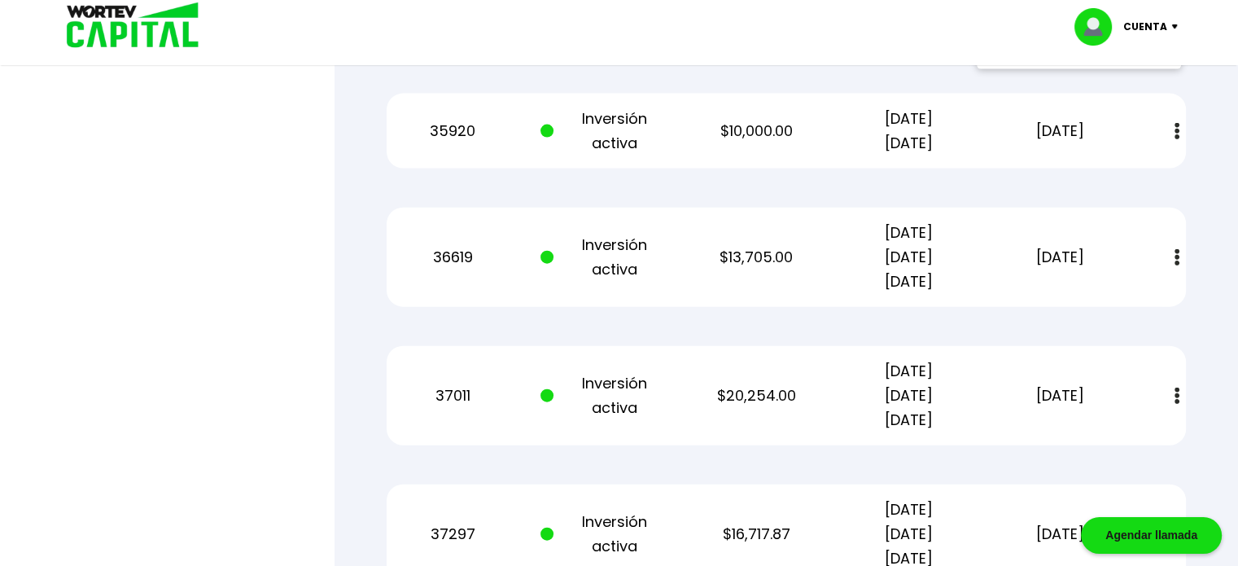
click at [1177, 126] on img at bounding box center [1177, 131] width 5 height 17
click at [1082, 172] on link "Estado de cuenta" at bounding box center [1068, 175] width 114 height 20
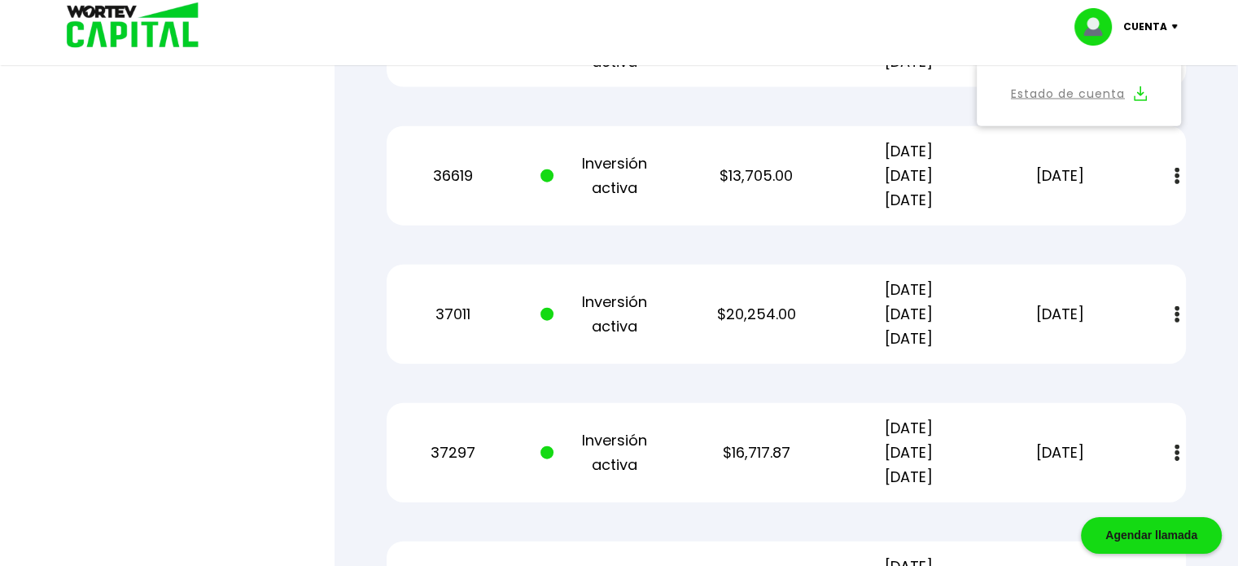
click at [1175, 172] on img at bounding box center [1177, 176] width 5 height 17
click at [1074, 215] on link "Estado de cuenta" at bounding box center [1068, 220] width 114 height 20
click at [1176, 308] on img at bounding box center [1177, 314] width 5 height 17
click at [1086, 354] on link "Estado de cuenta" at bounding box center [1068, 358] width 114 height 20
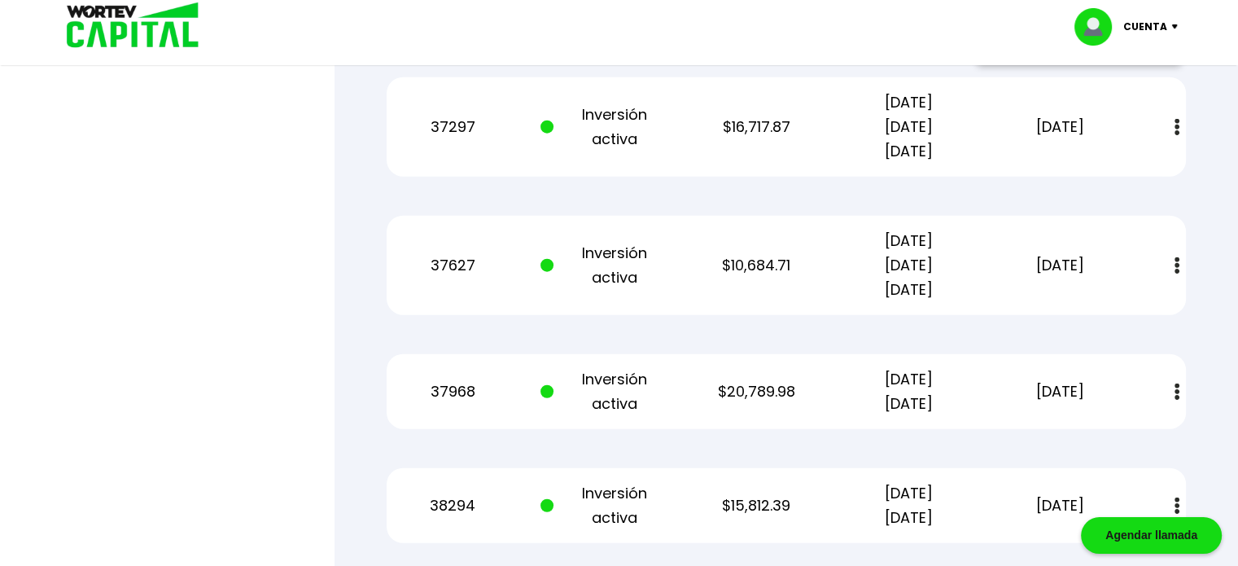
scroll to position [3989, 0]
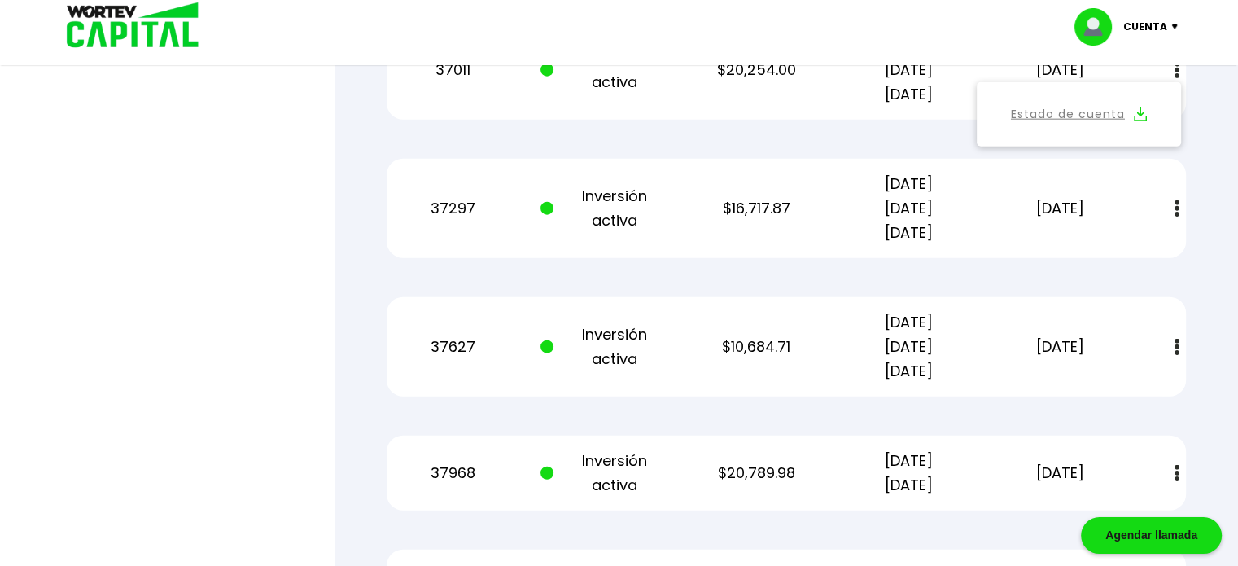
click at [1175, 199] on button at bounding box center [1177, 208] width 23 height 35
click at [1101, 252] on link "Estado de cuenta" at bounding box center [1068, 253] width 114 height 20
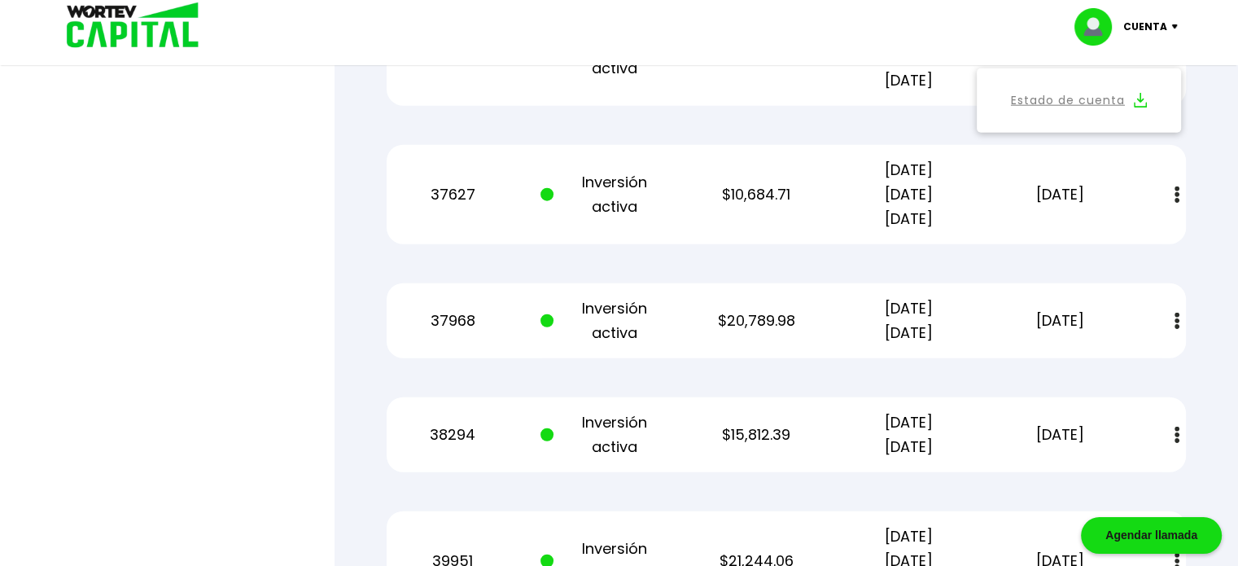
scroll to position [4151, 0]
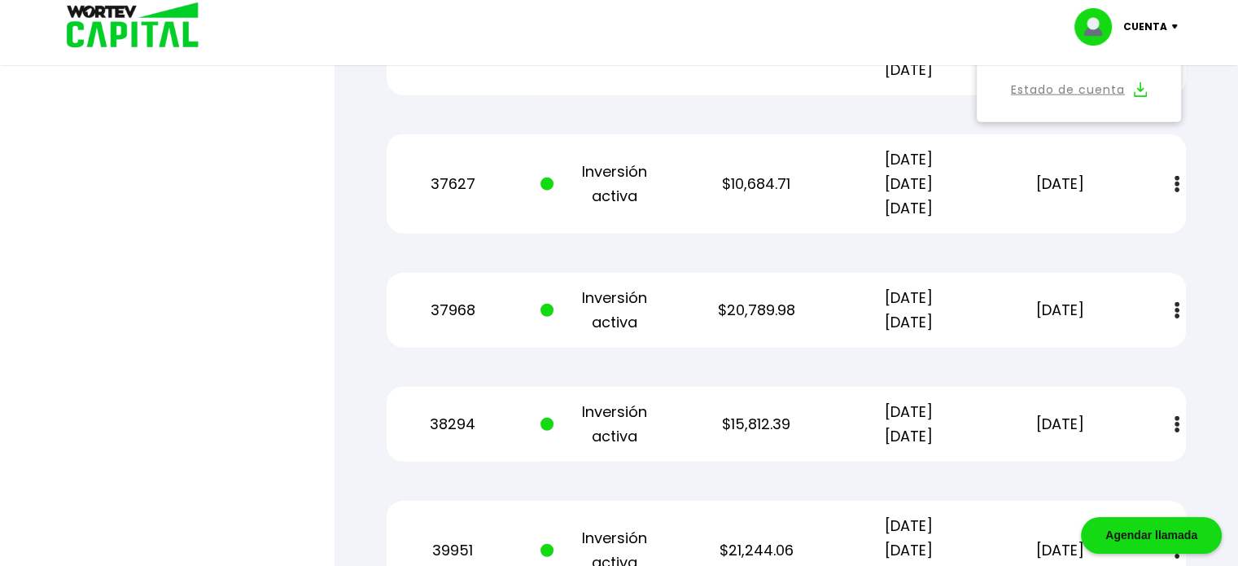
click at [1178, 179] on img at bounding box center [1177, 184] width 5 height 17
click at [1105, 223] on link "Estado de cuenta" at bounding box center [1068, 228] width 114 height 20
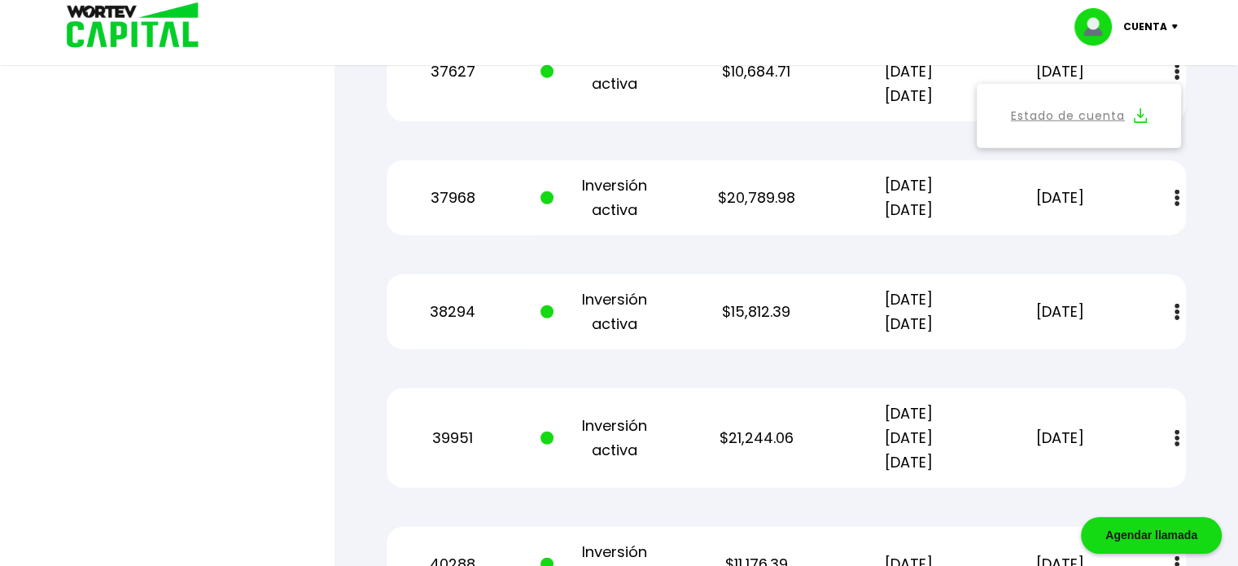
scroll to position [4314, 0]
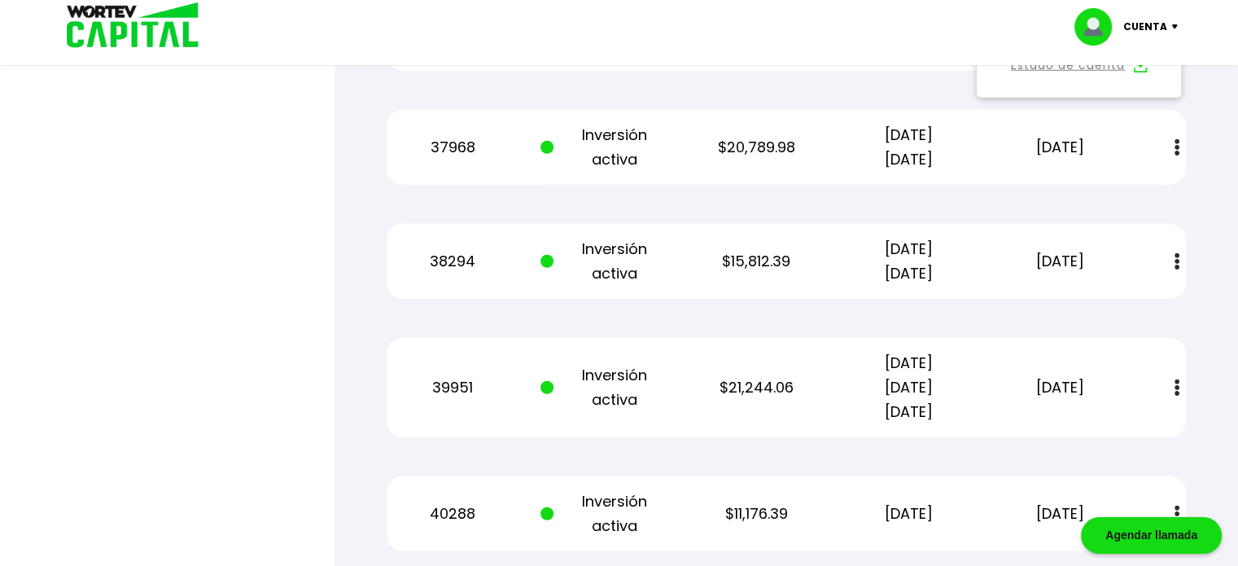
click at [1177, 146] on img at bounding box center [1177, 147] width 5 height 17
click at [1076, 195] on link "Estado de cuenta" at bounding box center [1068, 192] width 114 height 20
click at [1179, 256] on img at bounding box center [1177, 261] width 5 height 17
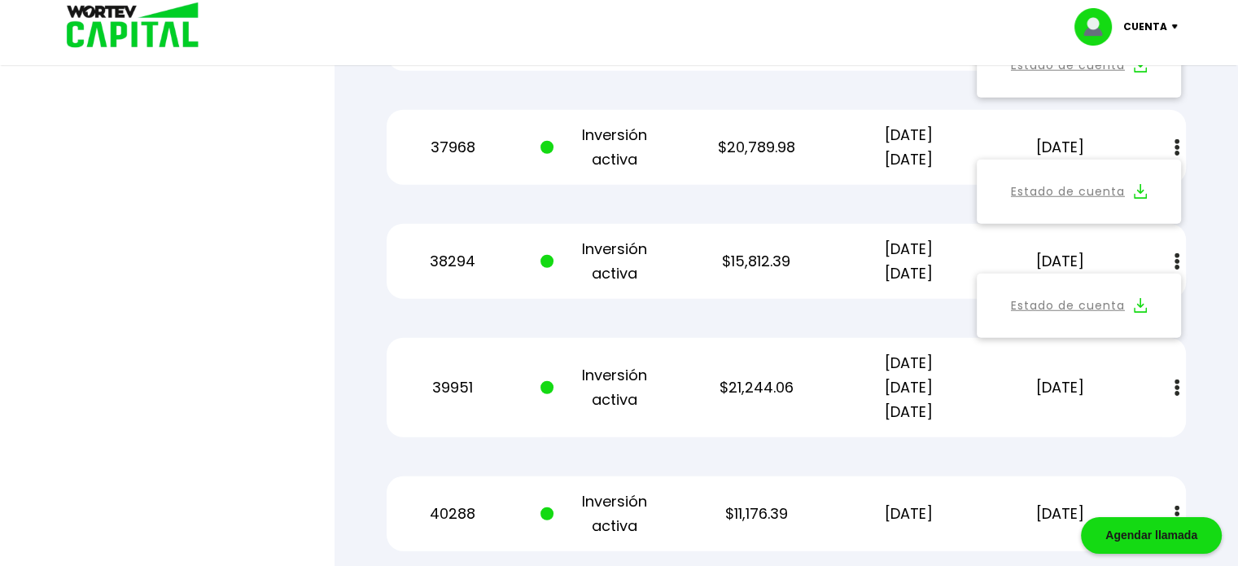
click at [1106, 300] on link "Estado de cuenta" at bounding box center [1068, 305] width 114 height 20
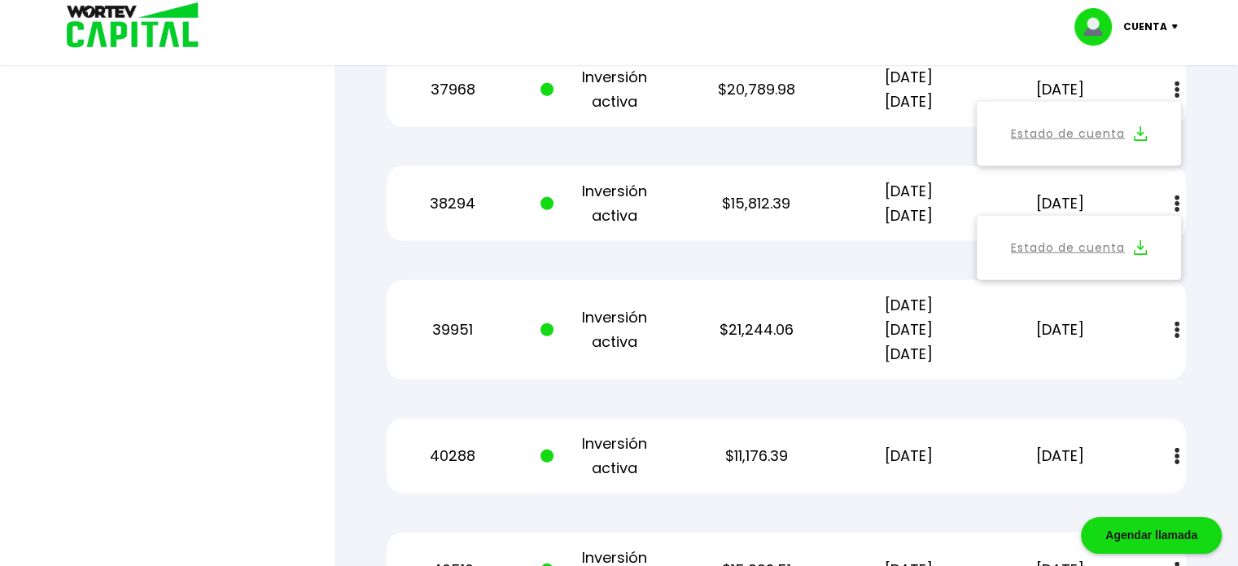
scroll to position [4558, 0]
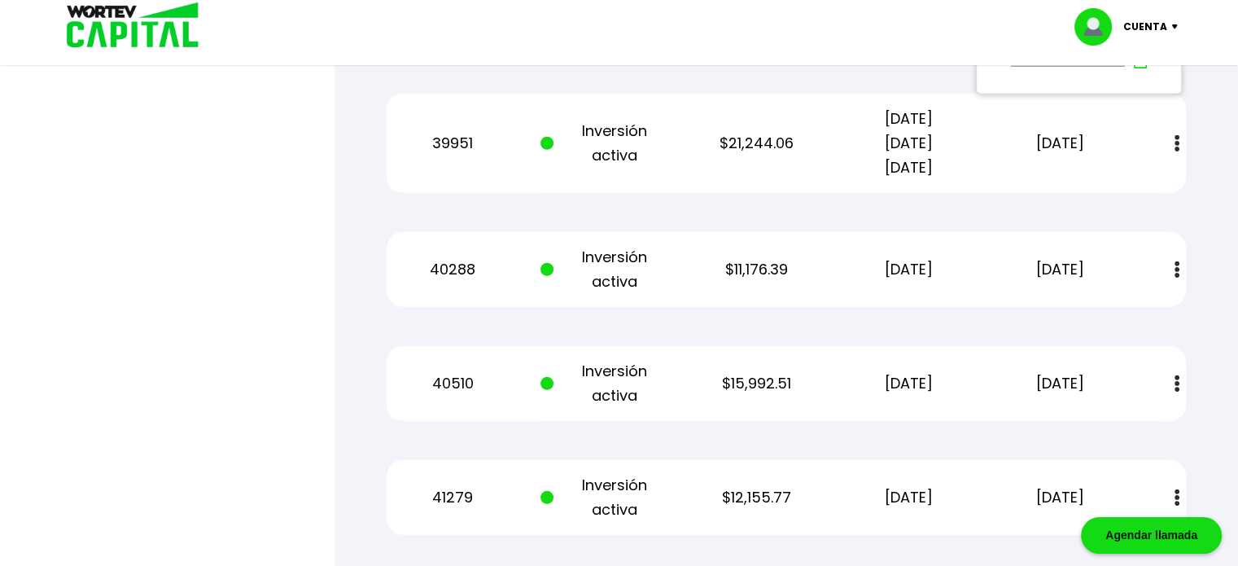
click at [1176, 143] on img at bounding box center [1177, 143] width 5 height 17
click at [1107, 184] on link "Estado de cuenta" at bounding box center [1068, 187] width 114 height 20
click at [1178, 267] on img at bounding box center [1177, 269] width 5 height 17
click at [1109, 313] on link "Estado de cuenta" at bounding box center [1068, 314] width 114 height 20
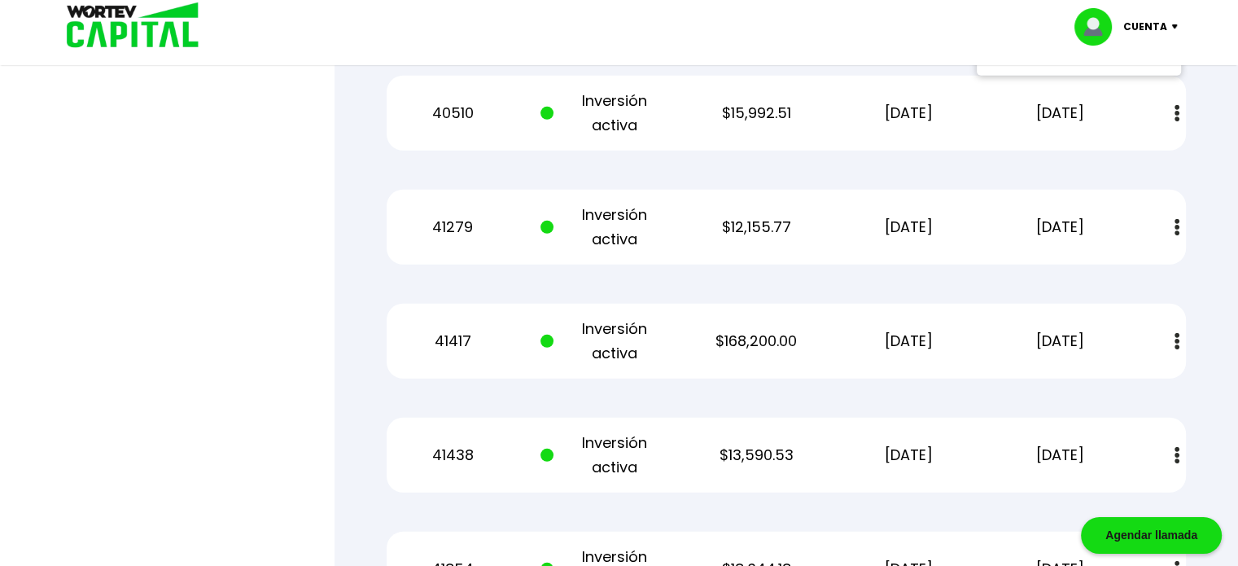
scroll to position [4721, 0]
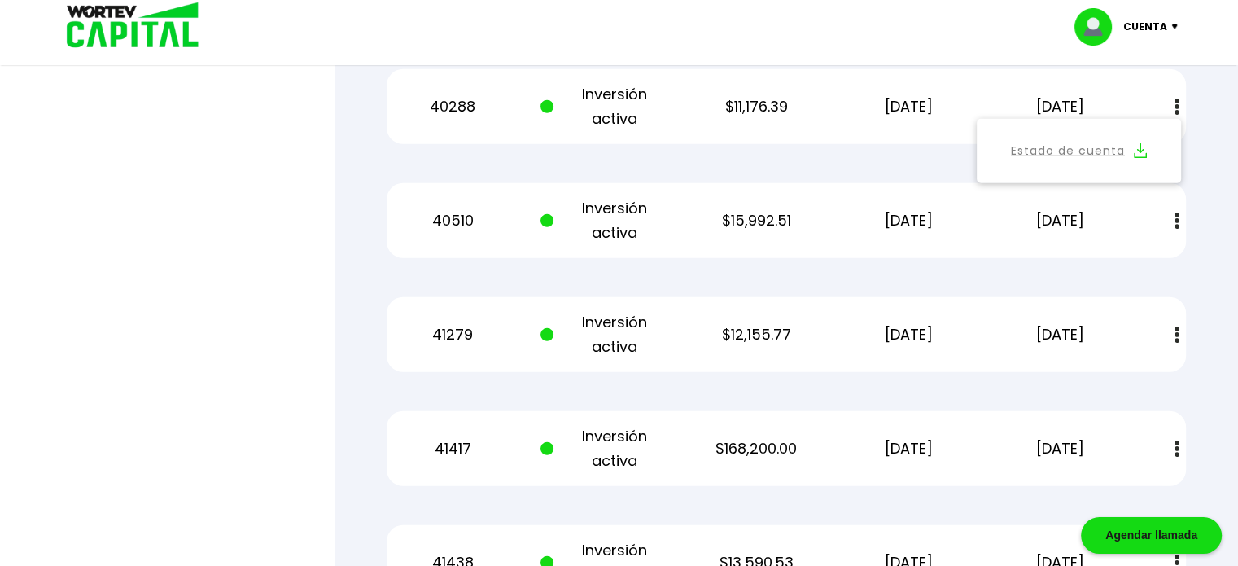
click at [1178, 212] on img at bounding box center [1177, 220] width 5 height 17
click at [1098, 263] on link "Estado de cuenta" at bounding box center [1068, 265] width 114 height 20
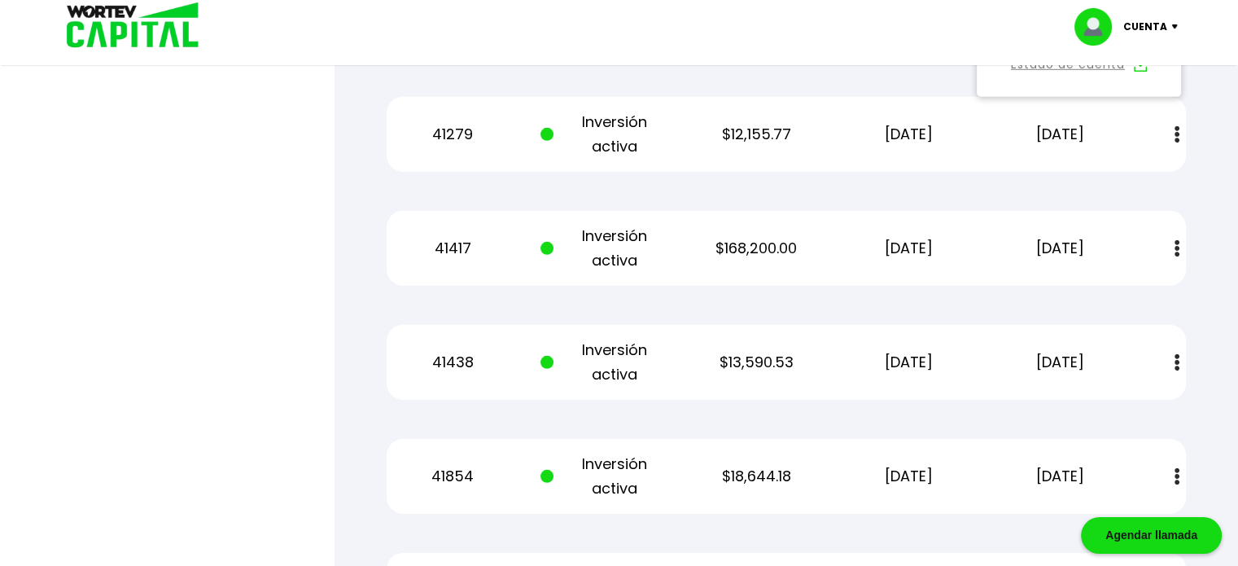
scroll to position [4884, 0]
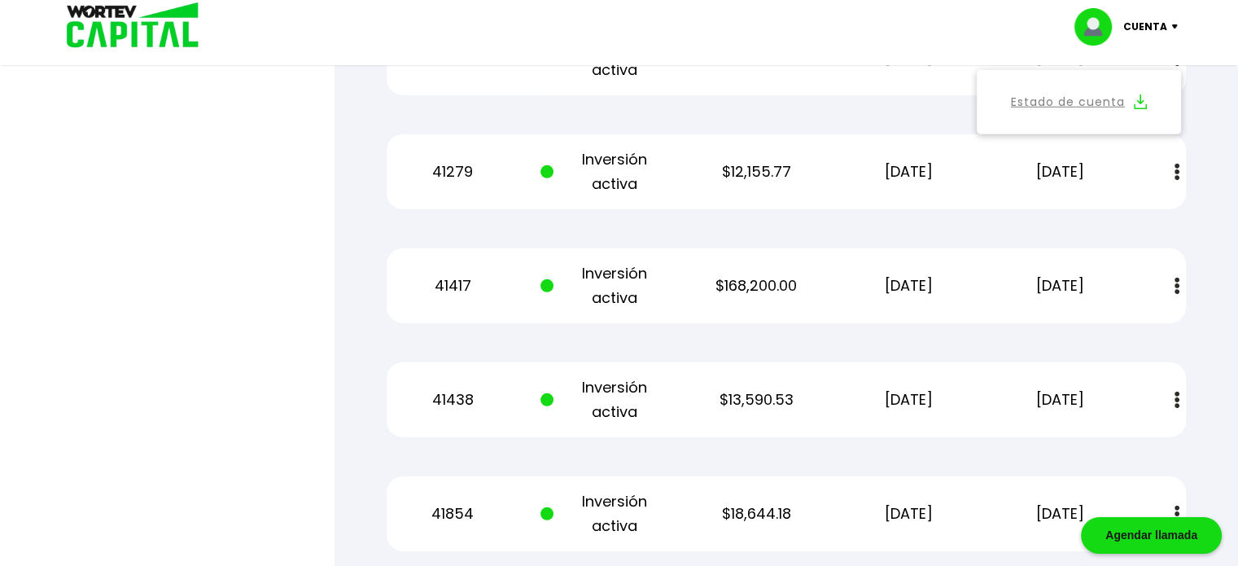
click at [1175, 167] on img at bounding box center [1177, 172] width 5 height 17
click at [1104, 214] on link "Estado de cuenta" at bounding box center [1068, 216] width 114 height 20
click at [1179, 285] on button at bounding box center [1177, 286] width 23 height 35
click at [1107, 335] on link "Estado de cuenta" at bounding box center [1068, 330] width 114 height 20
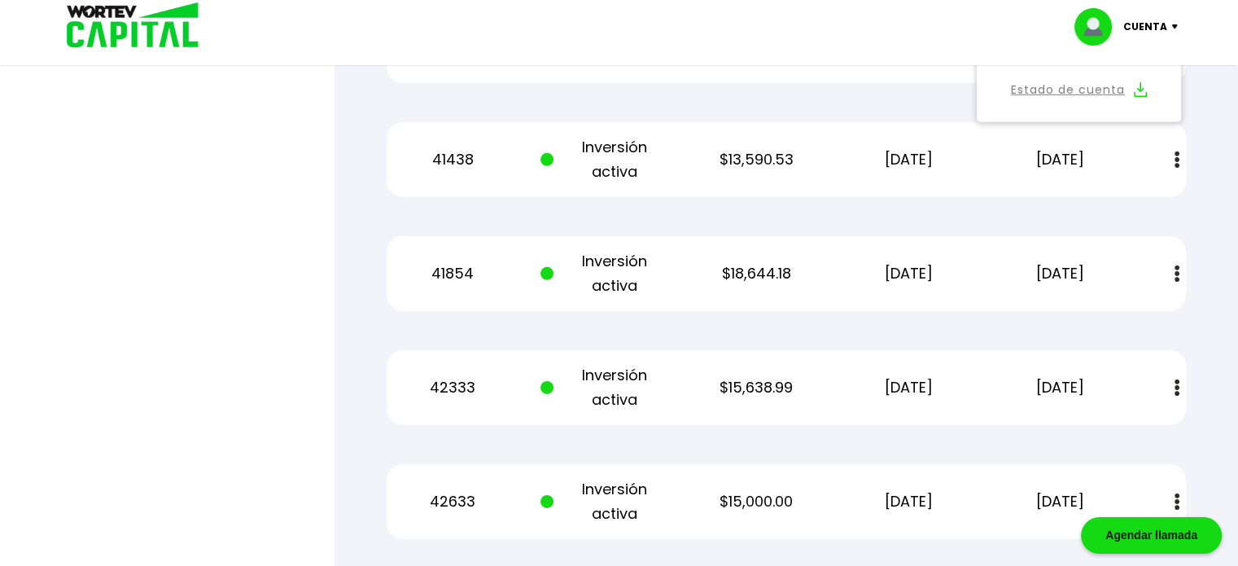
scroll to position [5128, 0]
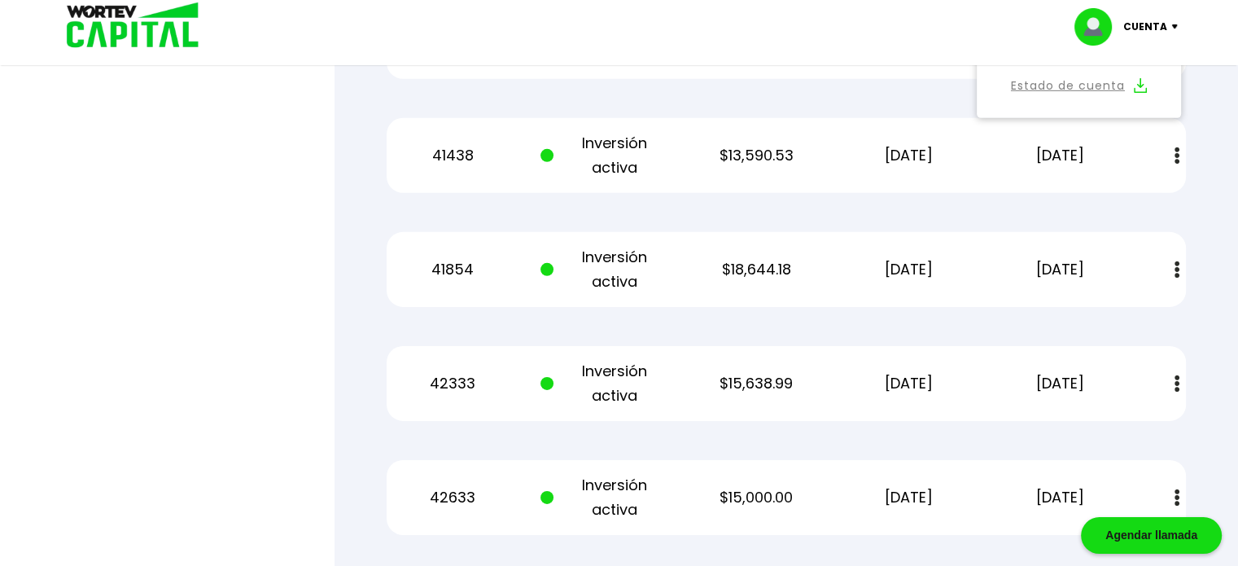
click at [1175, 154] on img at bounding box center [1177, 155] width 5 height 17
click at [1110, 200] on link "Estado de cuenta" at bounding box center [1068, 200] width 114 height 20
click at [1175, 263] on img at bounding box center [1177, 269] width 5 height 17
click at [1100, 316] on link "Estado de cuenta" at bounding box center [1068, 314] width 114 height 20
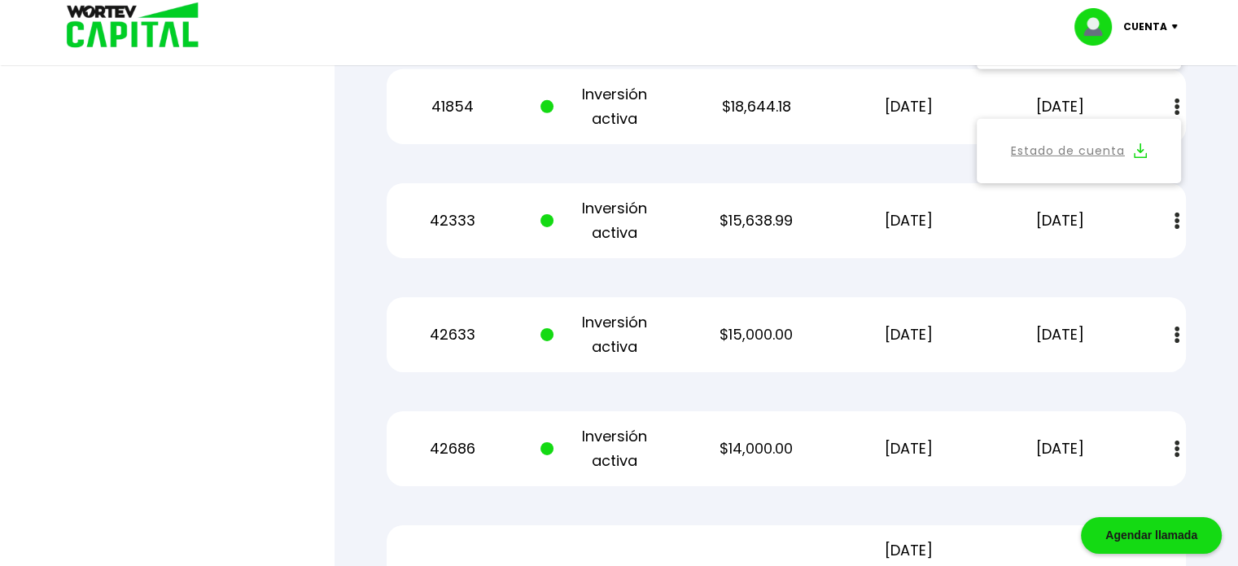
scroll to position [5291, 0]
click at [1178, 215] on img at bounding box center [1177, 220] width 5 height 17
click at [1098, 266] on link "Estado de cuenta" at bounding box center [1068, 265] width 114 height 20
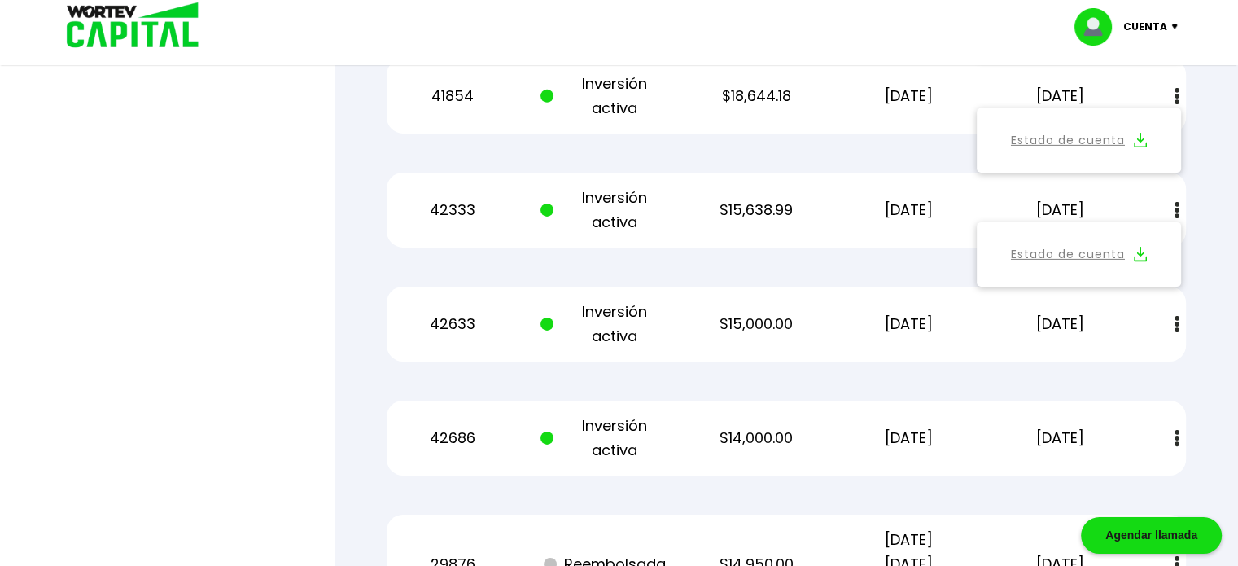
scroll to position [5454, 0]
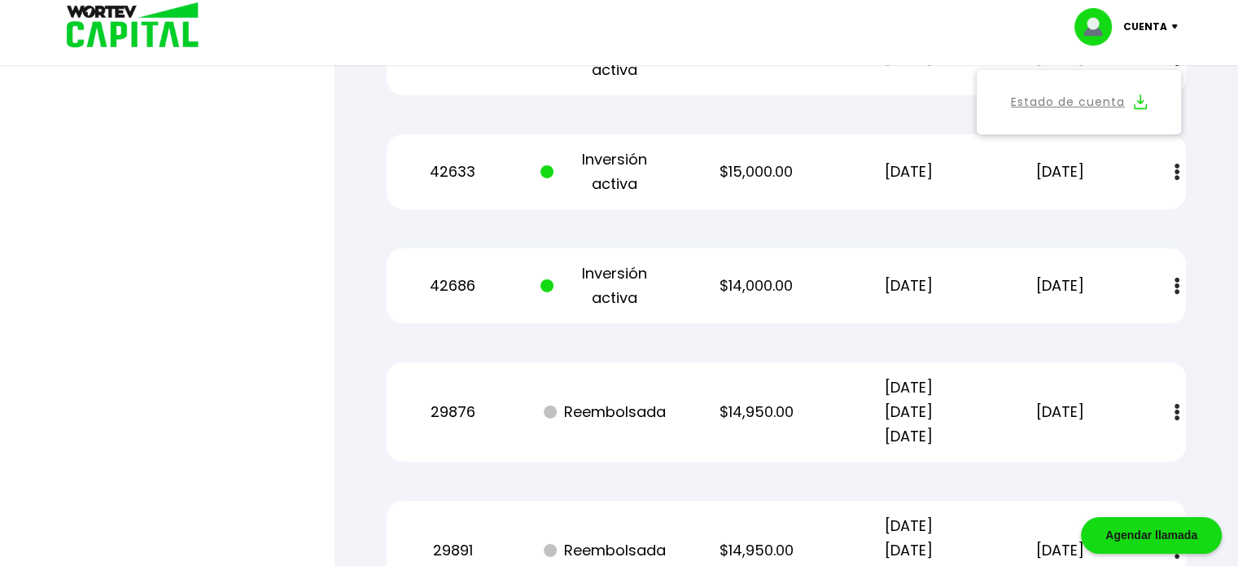
click at [1181, 165] on button at bounding box center [1177, 172] width 23 height 35
click at [1101, 212] on link "Estado de cuenta" at bounding box center [1068, 216] width 114 height 20
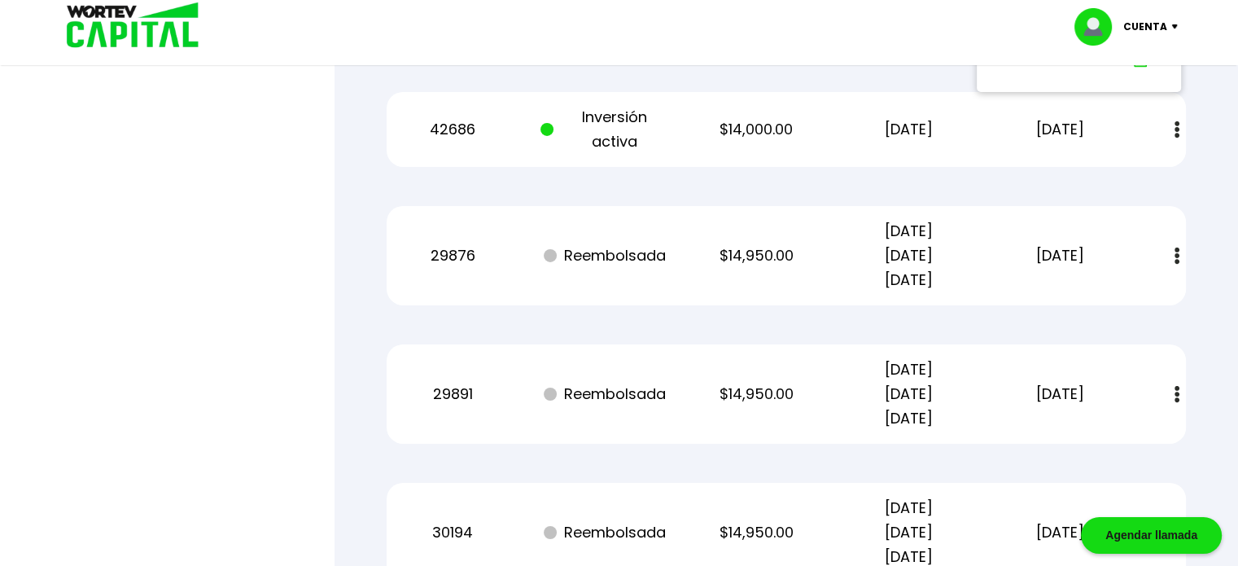
scroll to position [5617, 0]
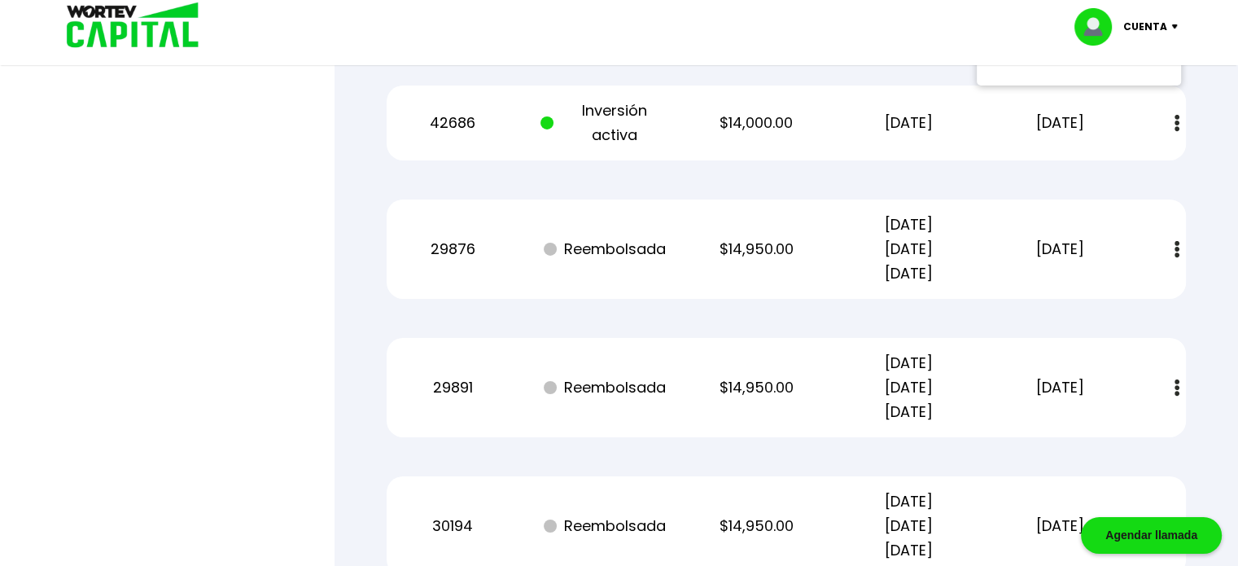
click at [1175, 123] on img at bounding box center [1177, 123] width 5 height 17
click at [1111, 163] on link "Estado de cuenta" at bounding box center [1068, 167] width 114 height 20
click at [1172, 243] on button at bounding box center [1177, 249] width 23 height 35
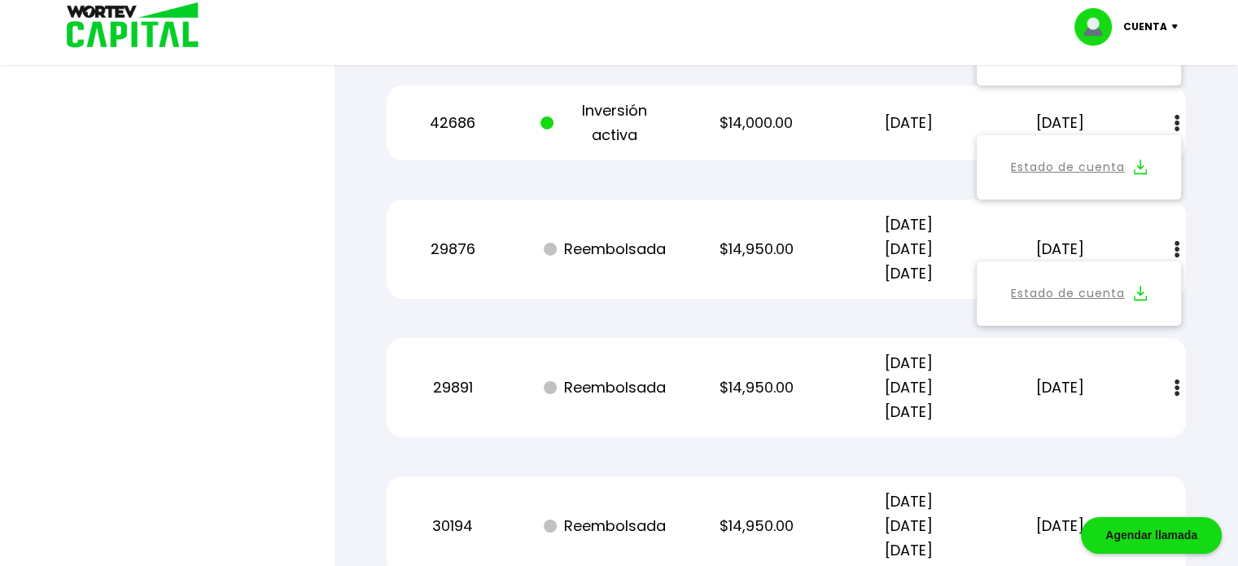
click at [1114, 292] on link "Estado de cuenta" at bounding box center [1068, 293] width 114 height 20
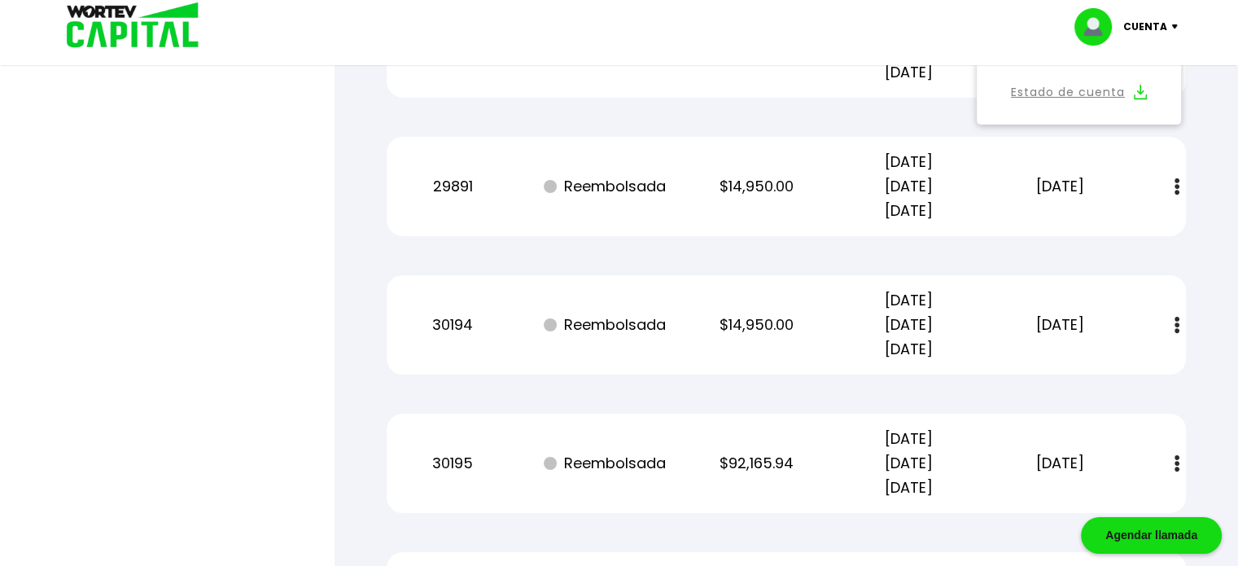
scroll to position [5779, 0]
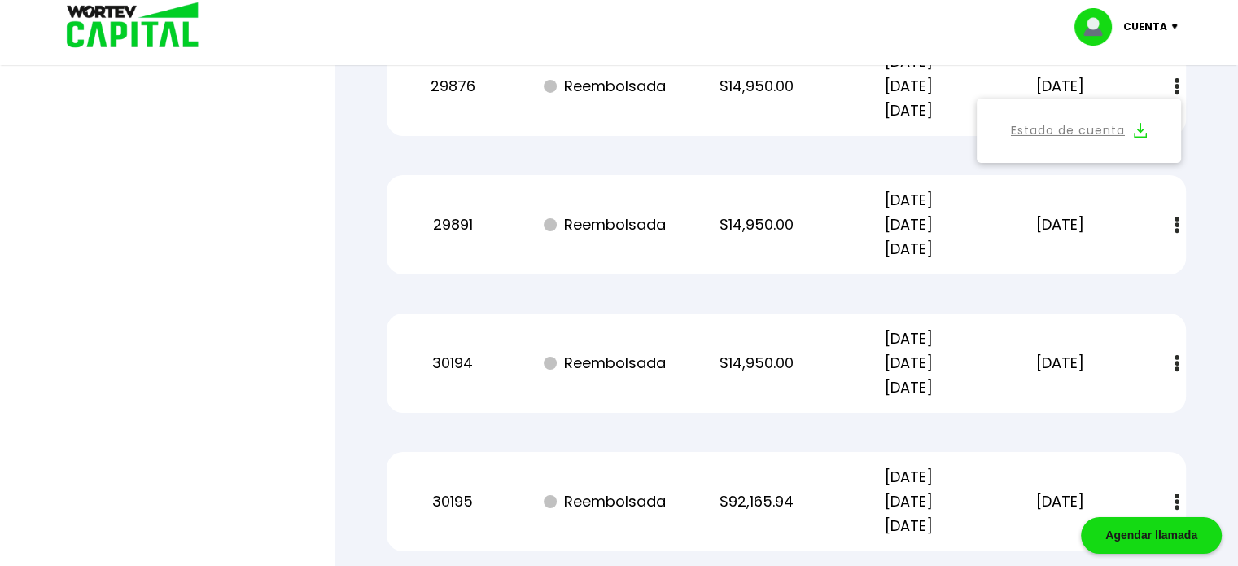
click at [1179, 220] on img at bounding box center [1177, 225] width 5 height 17
click at [1094, 265] on link "Estado de cuenta" at bounding box center [1068, 269] width 114 height 20
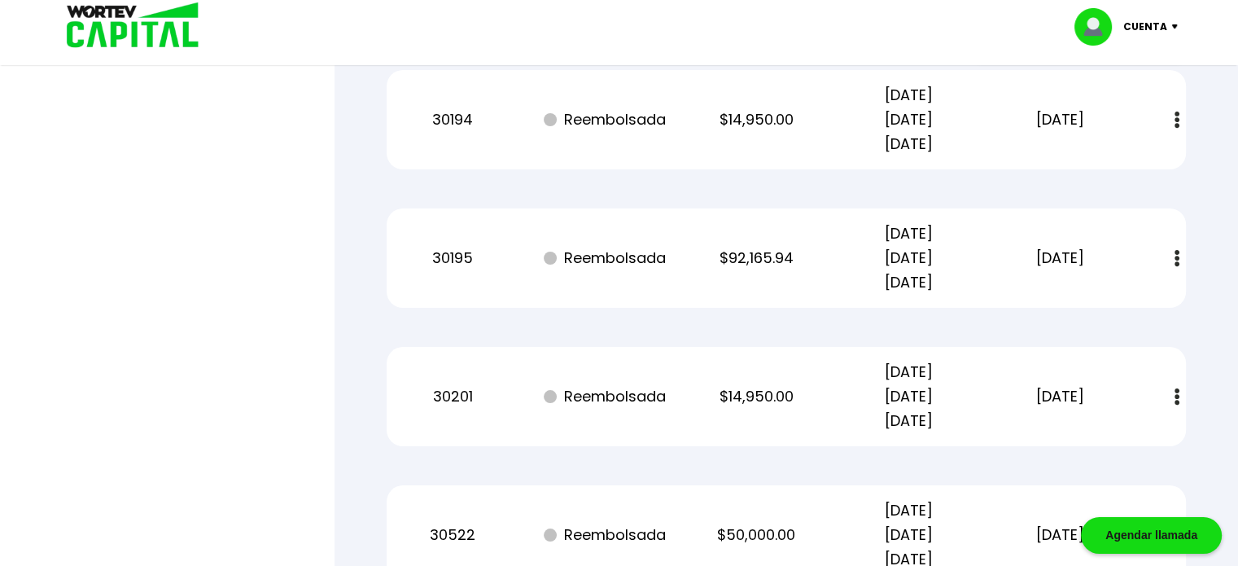
scroll to position [6024, 0]
click at [1176, 113] on img at bounding box center [1177, 119] width 5 height 17
click at [1096, 155] on link "Estado de cuenta" at bounding box center [1068, 163] width 114 height 20
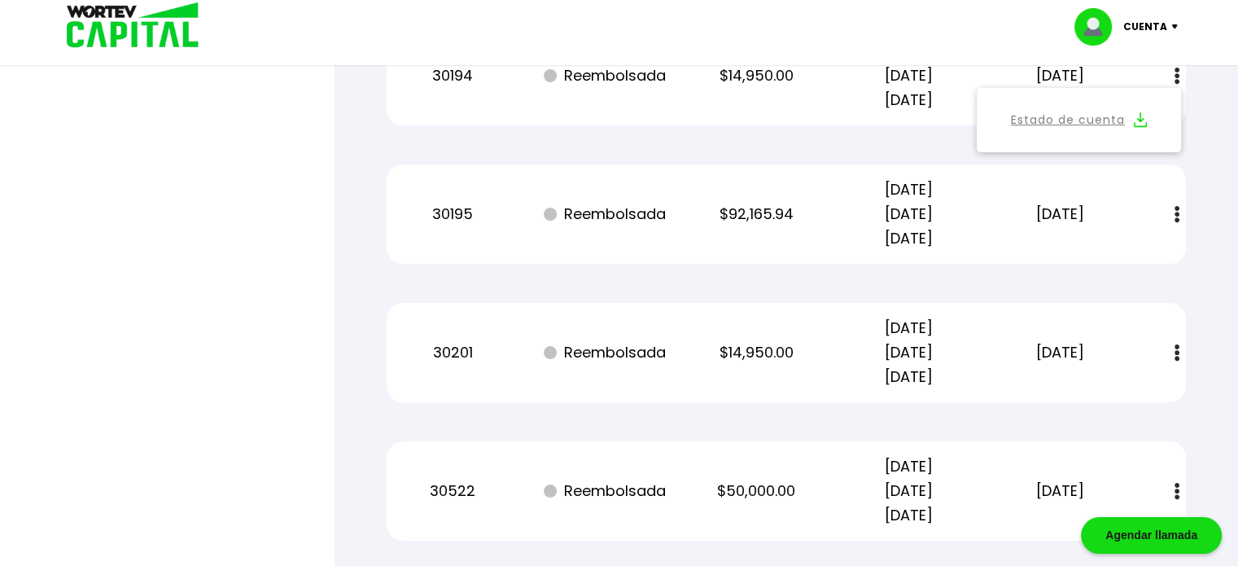
scroll to position [6105, 0]
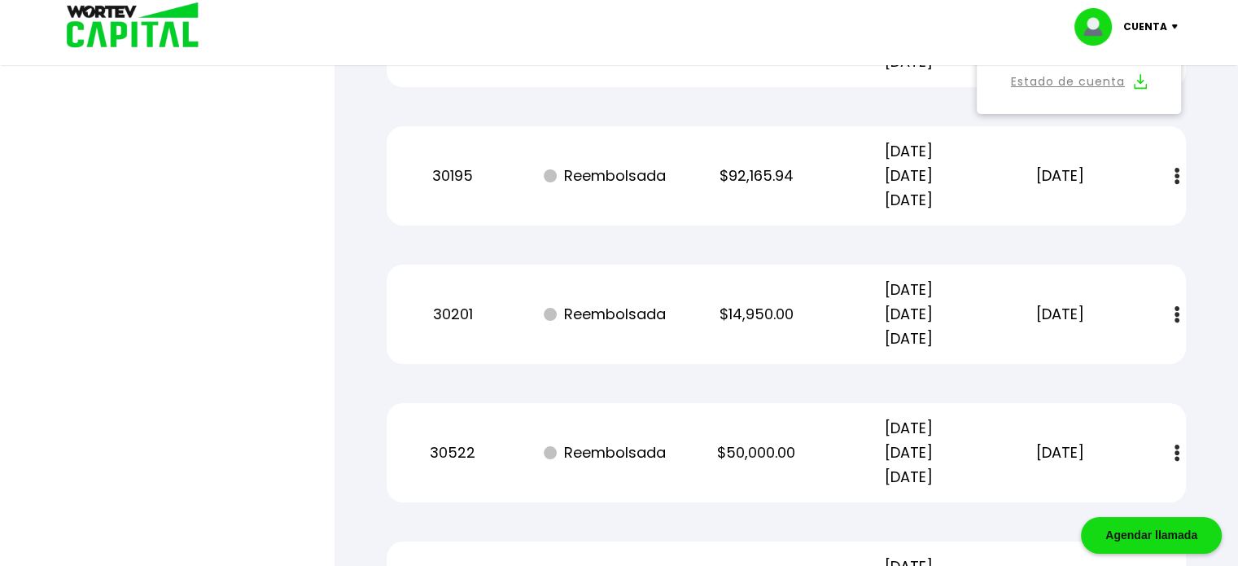
click at [1175, 168] on img at bounding box center [1177, 176] width 5 height 17
click at [1112, 212] on link "Estado de cuenta" at bounding box center [1068, 220] width 114 height 20
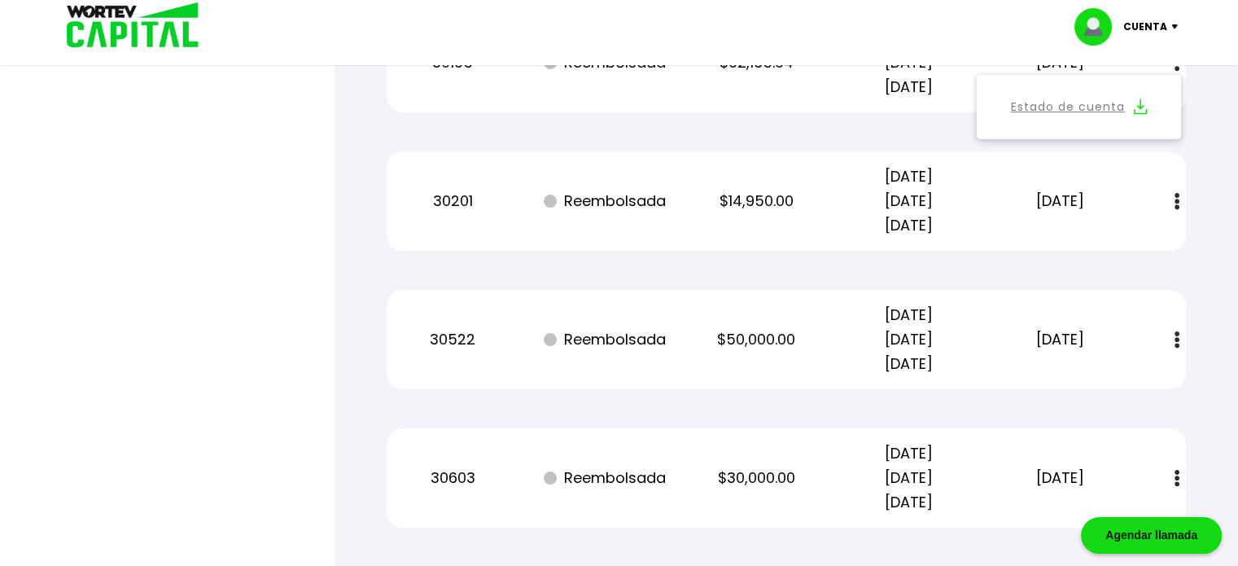
scroll to position [6186, 0]
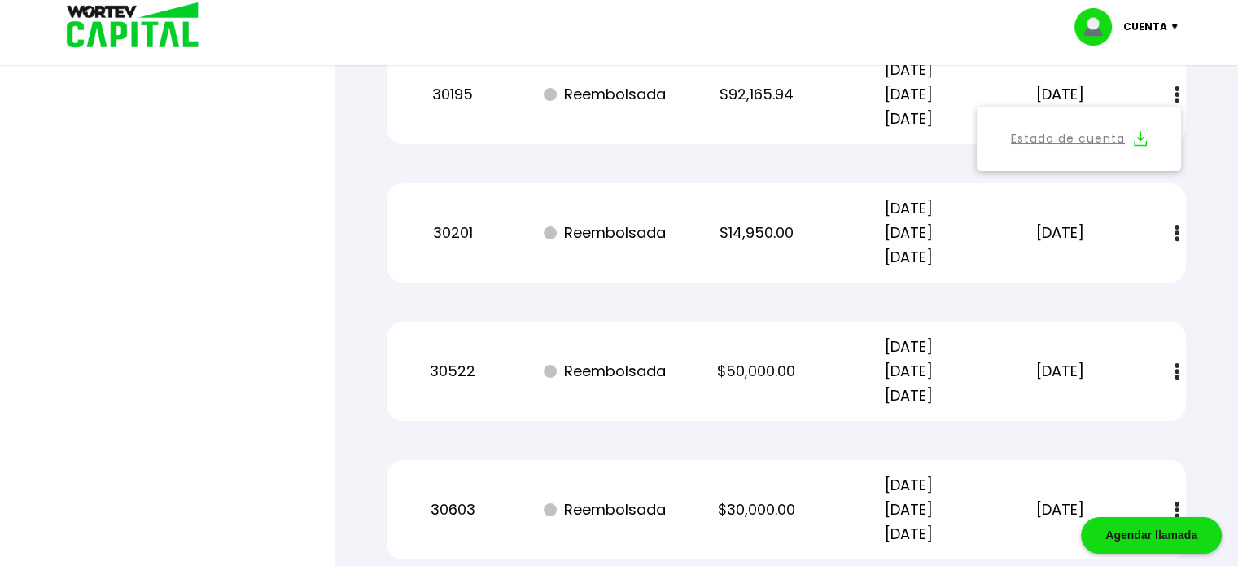
click at [1176, 237] on img at bounding box center [1177, 233] width 5 height 17
click at [1101, 273] on link "Estado de cuenta" at bounding box center [1068, 277] width 114 height 20
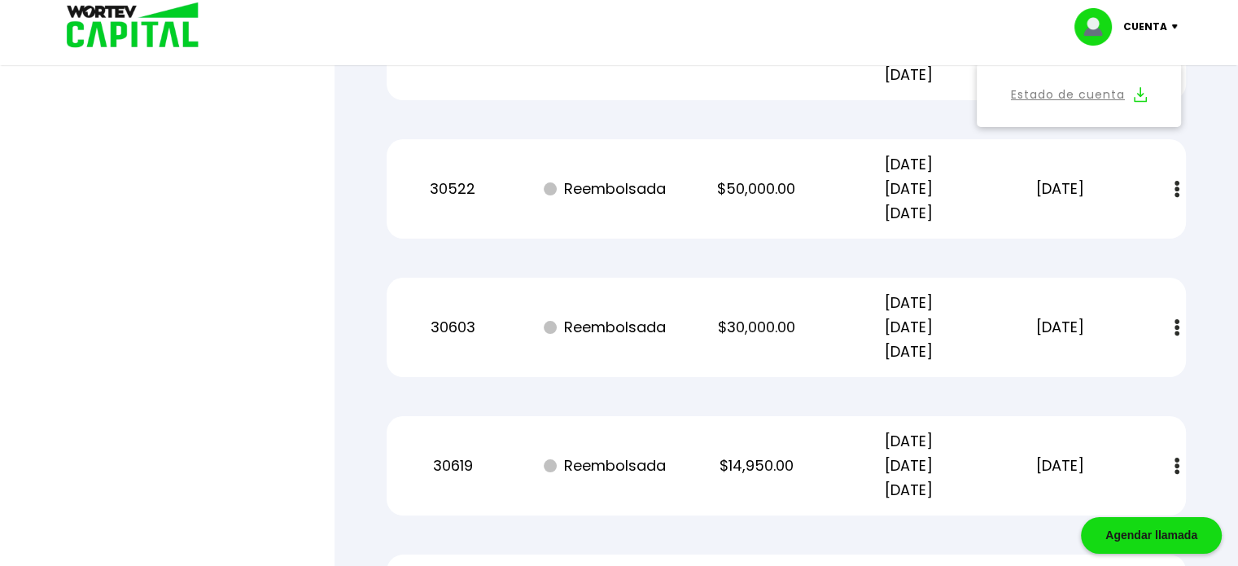
scroll to position [6431, 0]
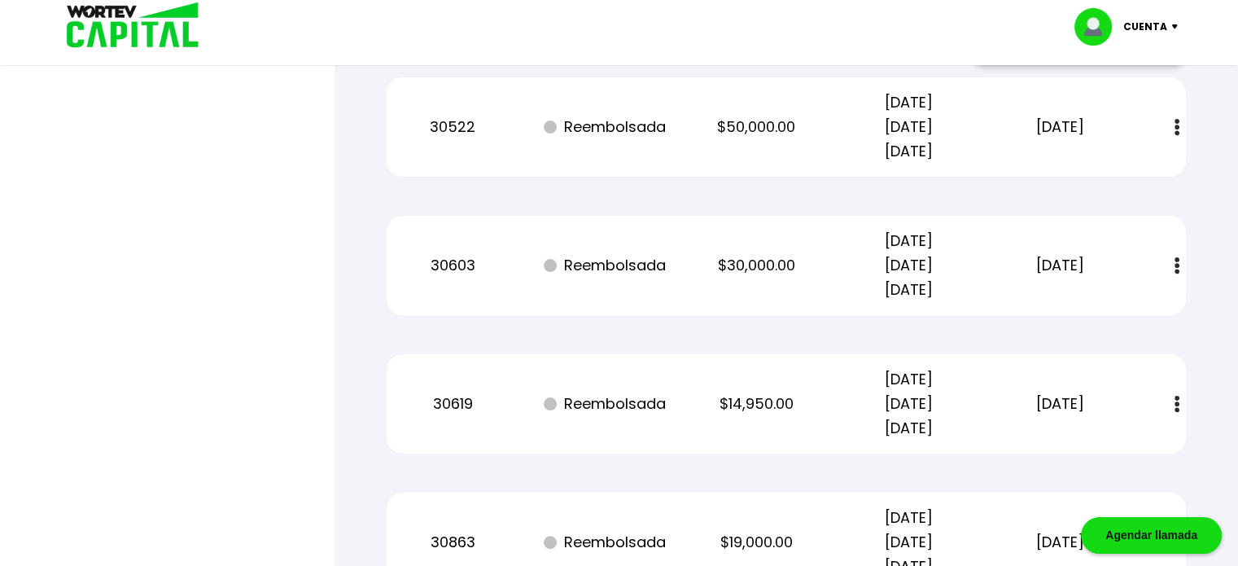
click at [1175, 124] on img at bounding box center [1177, 127] width 5 height 17
click at [1083, 168] on link "Estado de cuenta" at bounding box center [1068, 171] width 114 height 20
click at [1175, 257] on img at bounding box center [1177, 265] width 5 height 17
click at [1094, 309] on link "Estado de cuenta" at bounding box center [1068, 310] width 114 height 20
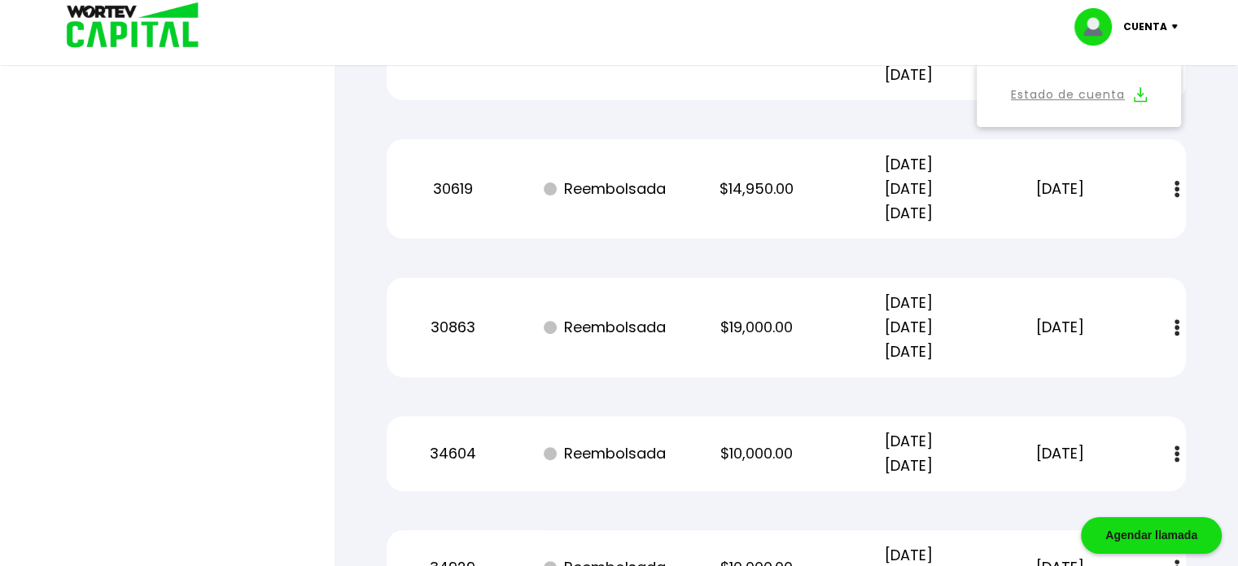
scroll to position [6675, 0]
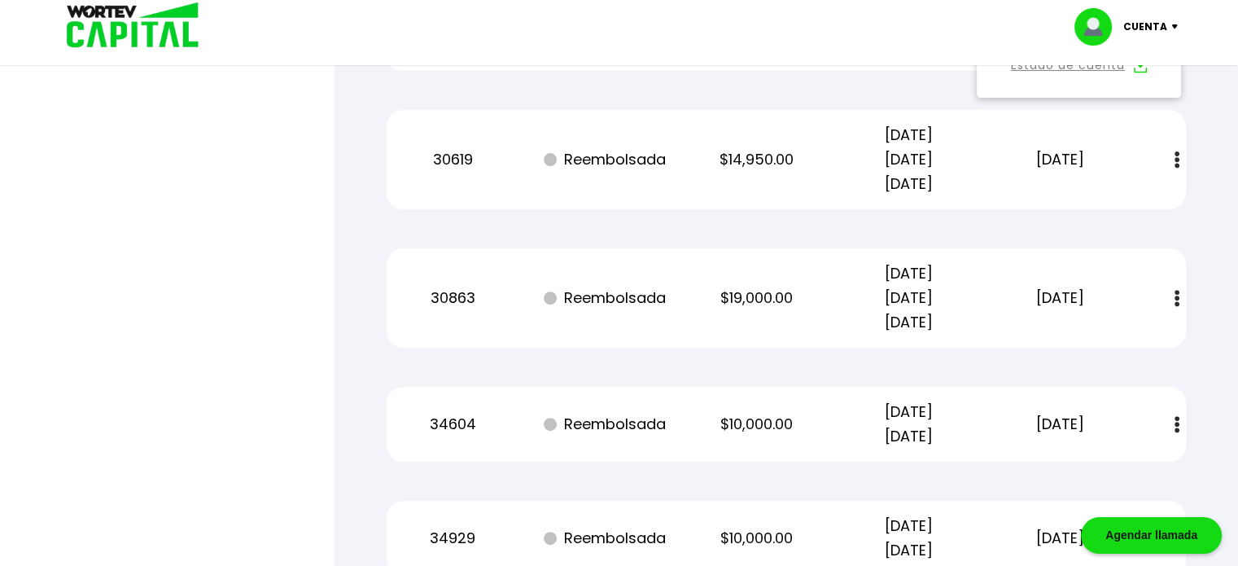
click at [1175, 155] on img at bounding box center [1177, 159] width 5 height 17
click at [1094, 207] on link "Estado de cuenta" at bounding box center [1068, 204] width 114 height 20
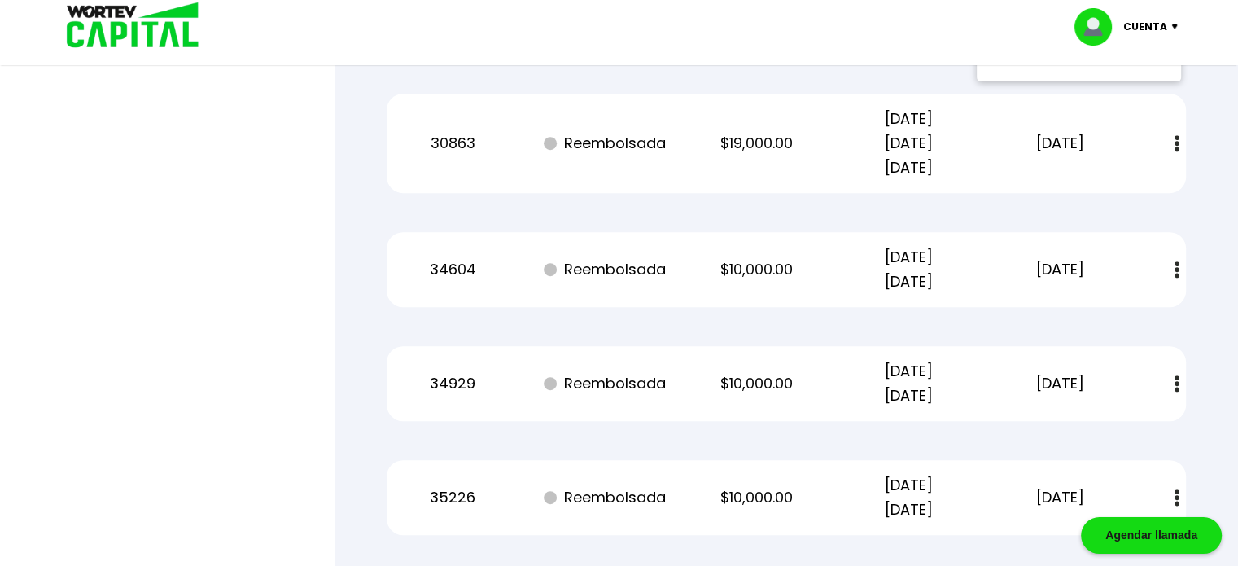
scroll to position [6838, 0]
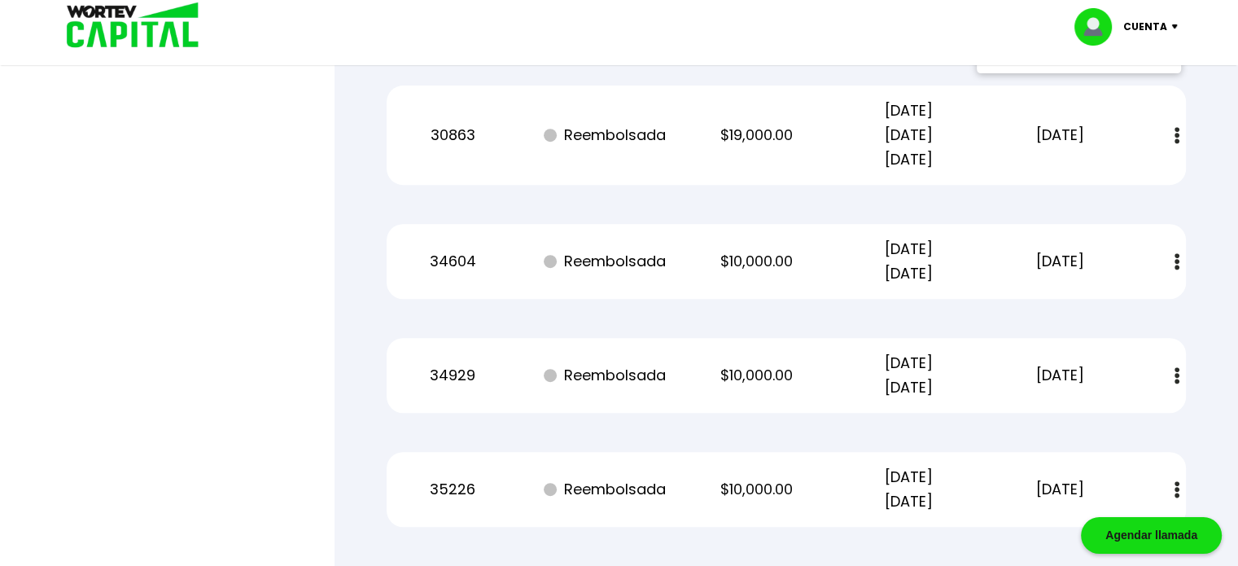
click at [1179, 138] on img at bounding box center [1177, 135] width 5 height 17
click at [1074, 180] on link "Estado de cuenta" at bounding box center [1068, 179] width 114 height 20
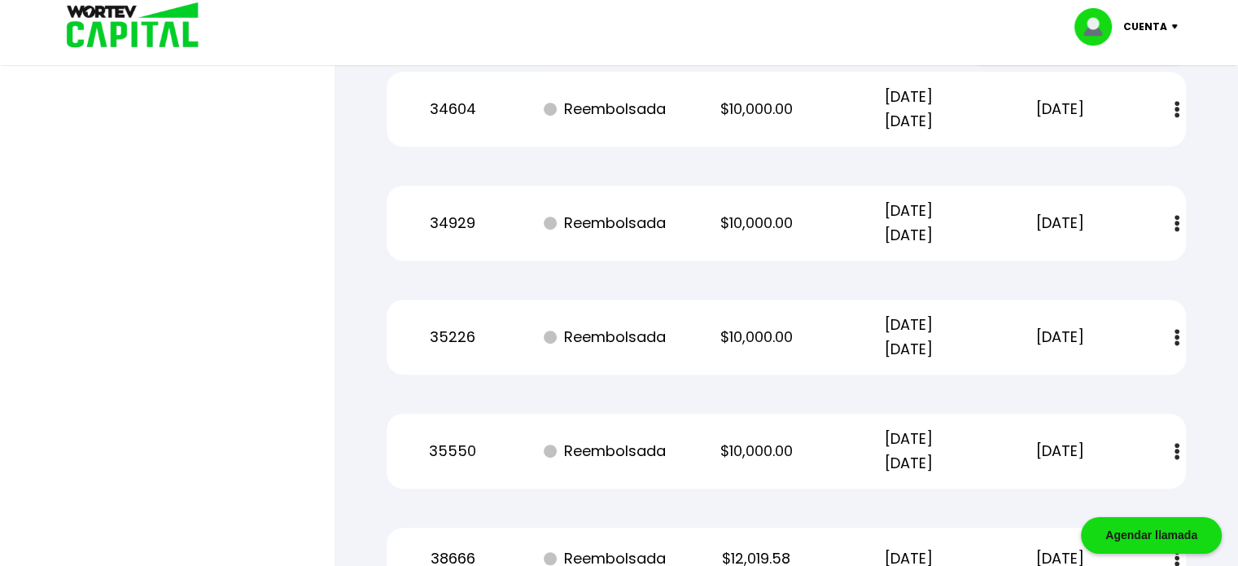
scroll to position [7000, 0]
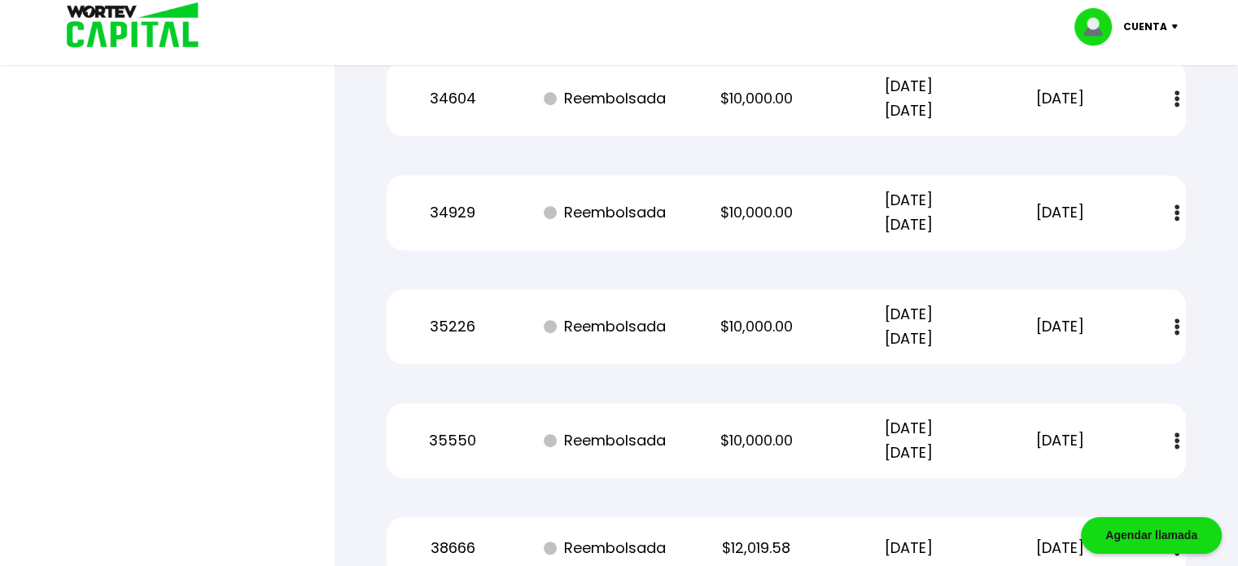
click at [1175, 97] on img at bounding box center [1177, 98] width 5 height 17
click at [1107, 133] on link "Estado de cuenta" at bounding box center [1068, 143] width 114 height 20
click at [1172, 210] on button at bounding box center [1177, 212] width 23 height 35
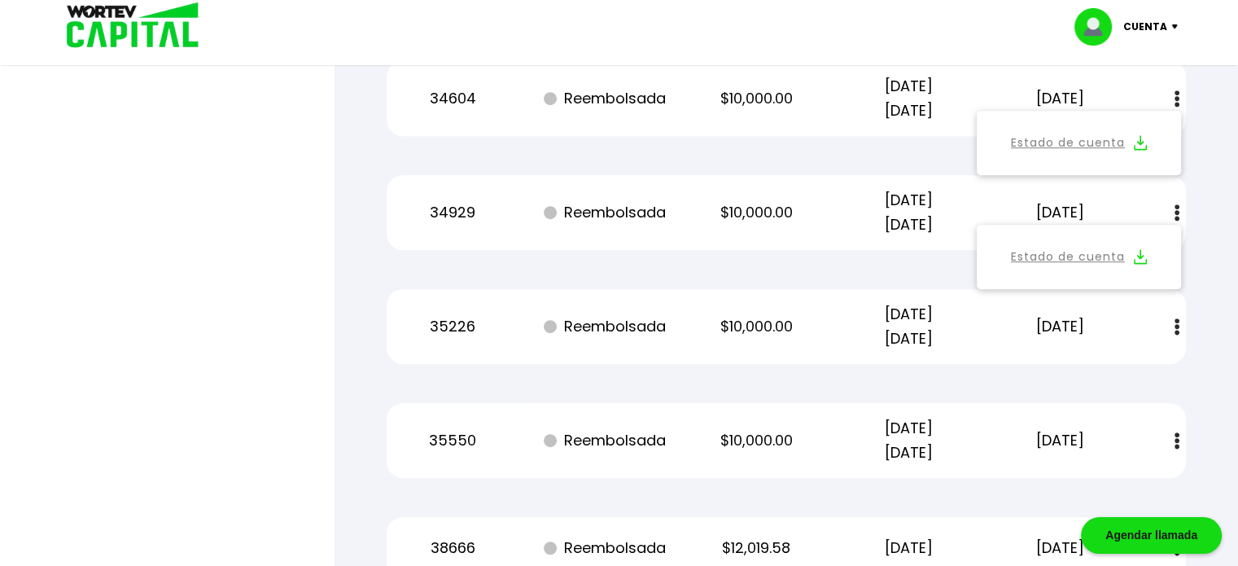
click at [1101, 257] on link "Estado de cuenta" at bounding box center [1068, 257] width 114 height 20
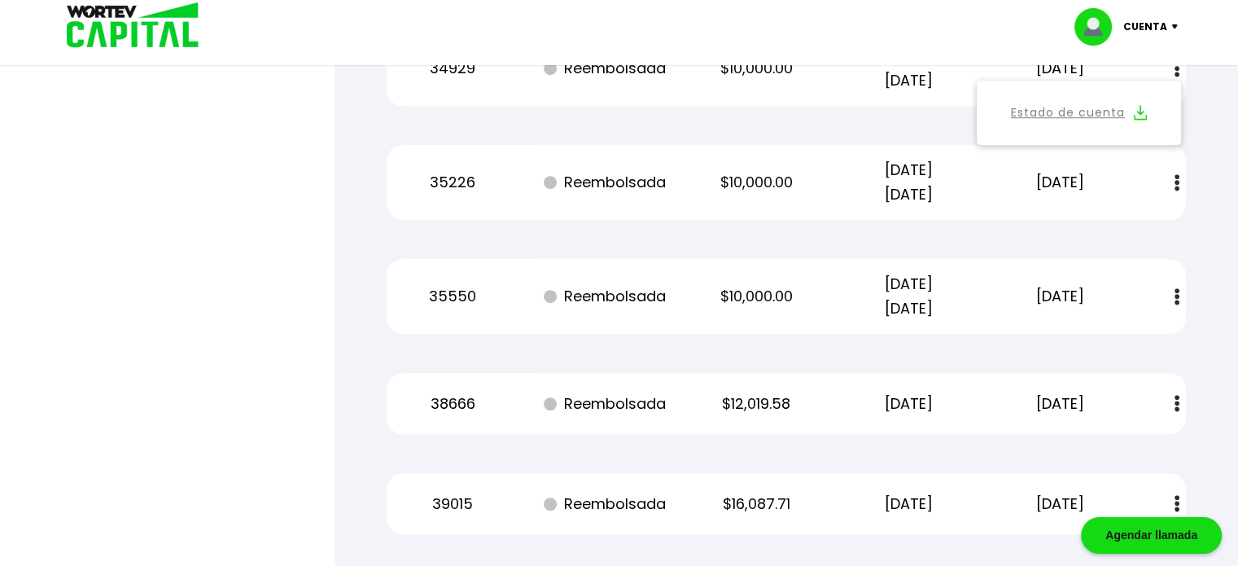
scroll to position [7163, 0]
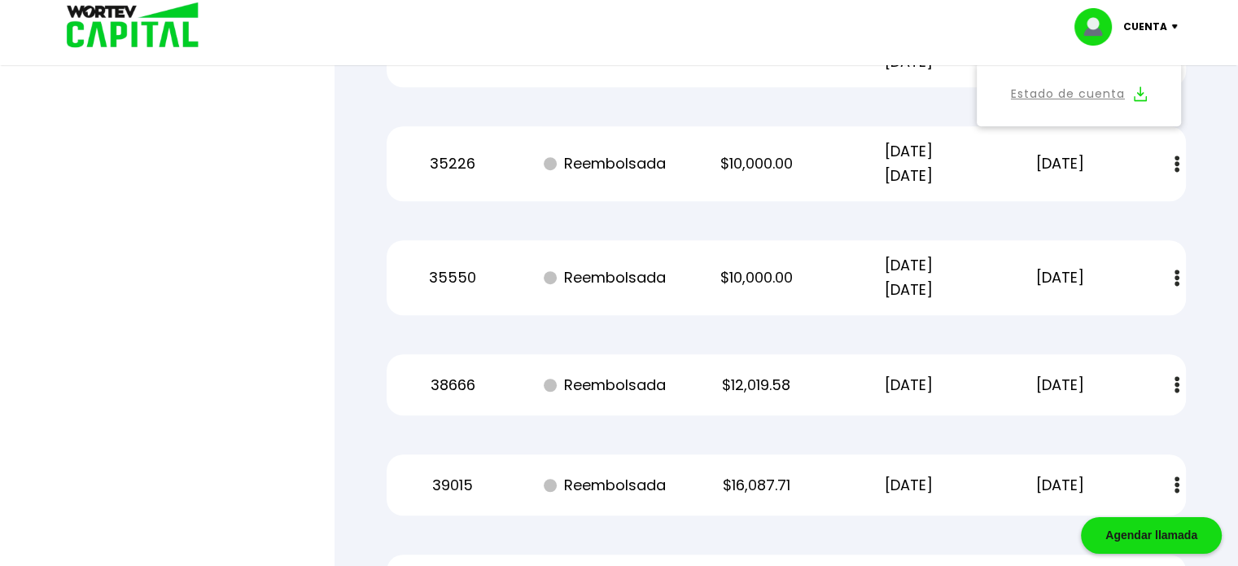
click at [1177, 164] on img at bounding box center [1177, 163] width 5 height 17
click at [1101, 201] on link "Estado de cuenta" at bounding box center [1068, 208] width 114 height 20
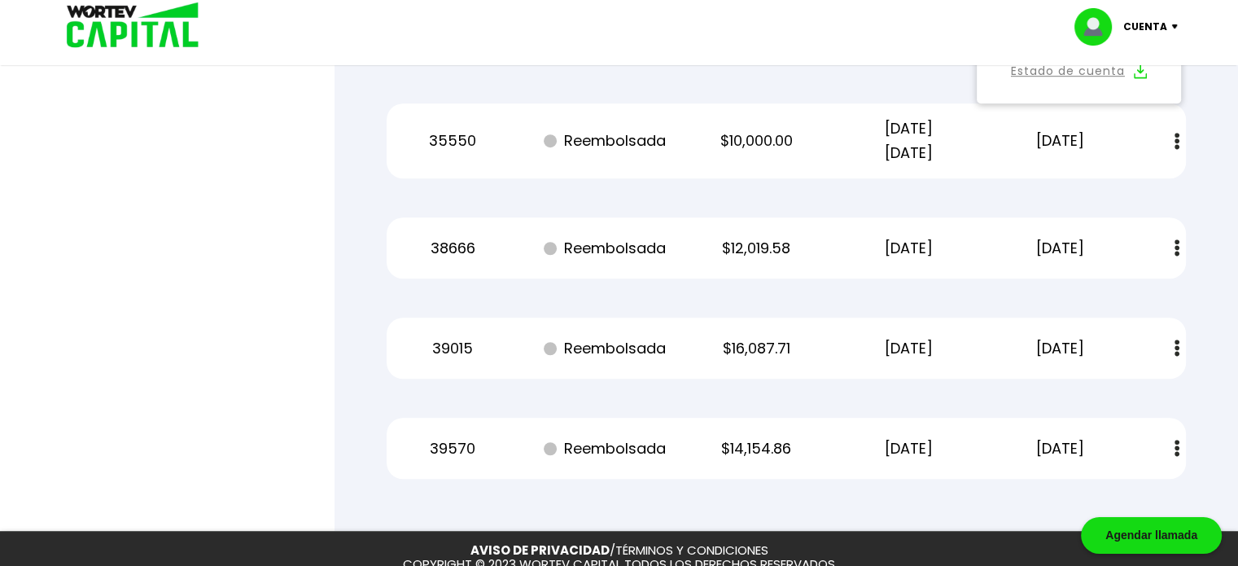
scroll to position [7326, 0]
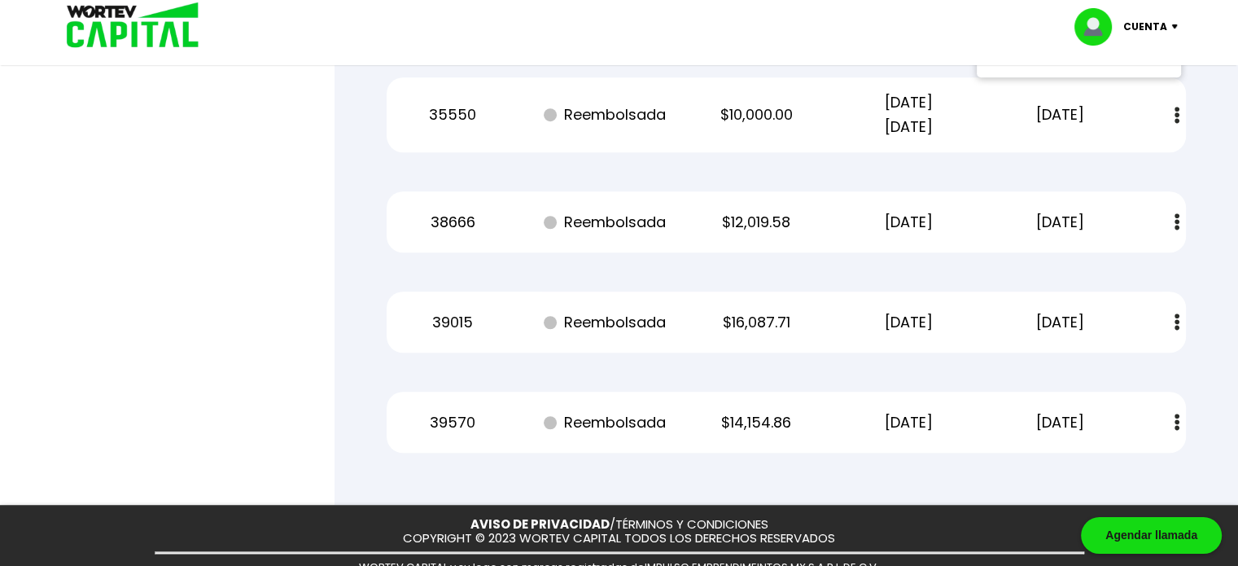
click at [1172, 111] on button at bounding box center [1177, 115] width 23 height 35
click at [1088, 158] on link "Estado de cuenta" at bounding box center [1068, 159] width 114 height 20
click at [1175, 225] on img at bounding box center [1177, 221] width 5 height 17
click at [1119, 266] on link "Estado de cuenta" at bounding box center [1068, 266] width 114 height 20
click at [1175, 314] on img at bounding box center [1177, 321] width 5 height 17
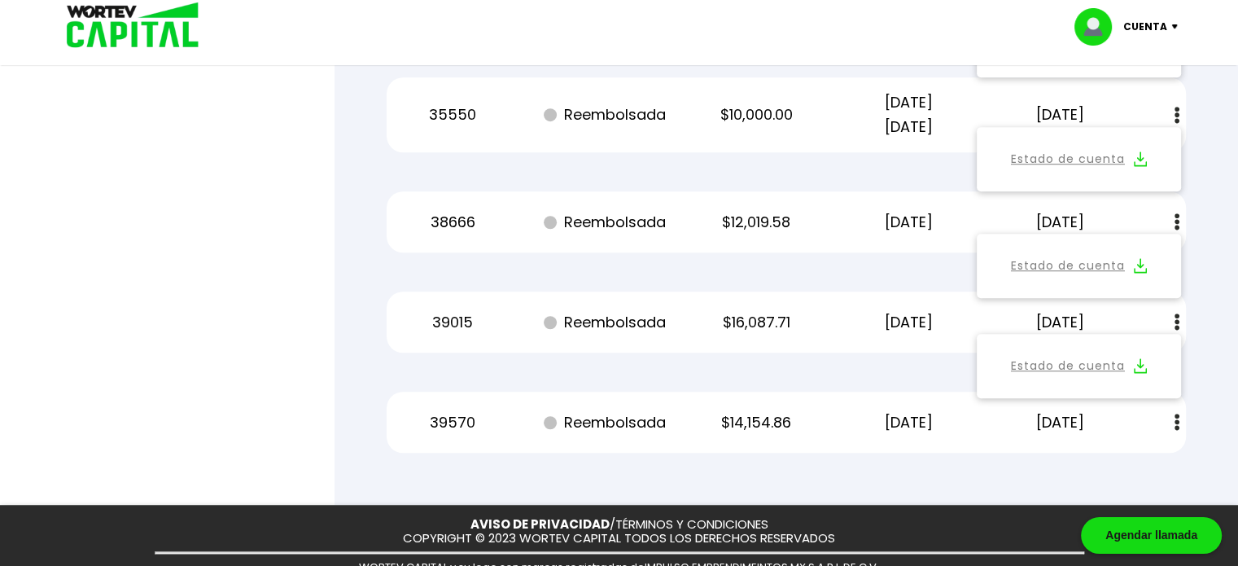
click at [1096, 362] on link "Estado de cuenta" at bounding box center [1068, 366] width 114 height 20
click at [1177, 416] on img at bounding box center [1177, 422] width 5 height 17
click at [1109, 457] on link "Estado de cuenta" at bounding box center [1068, 466] width 114 height 20
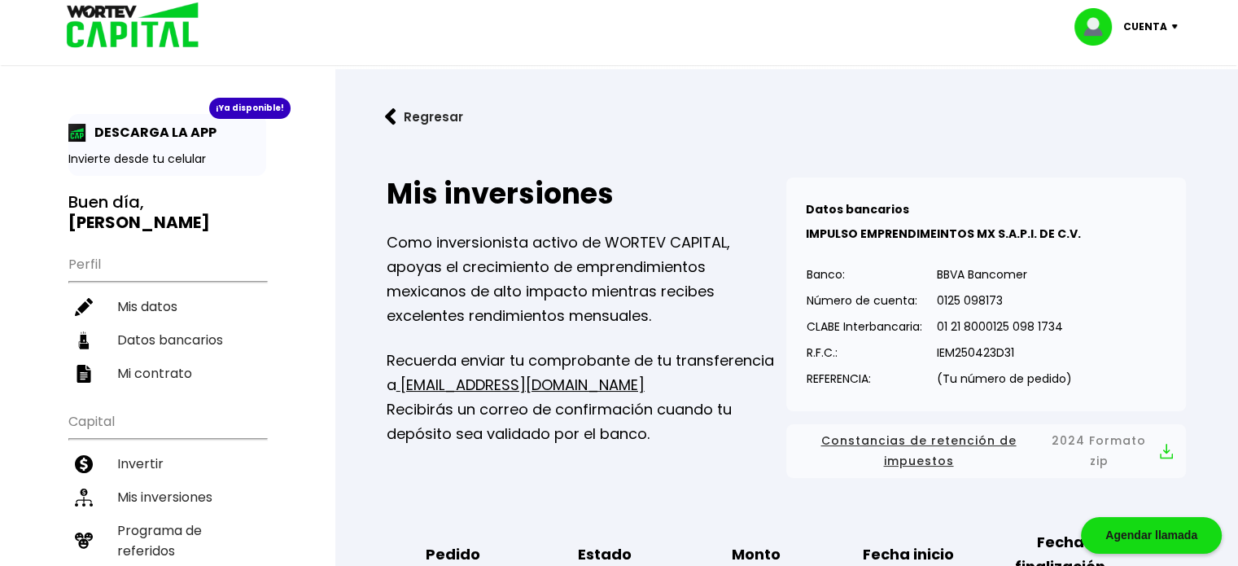
scroll to position [326, 0]
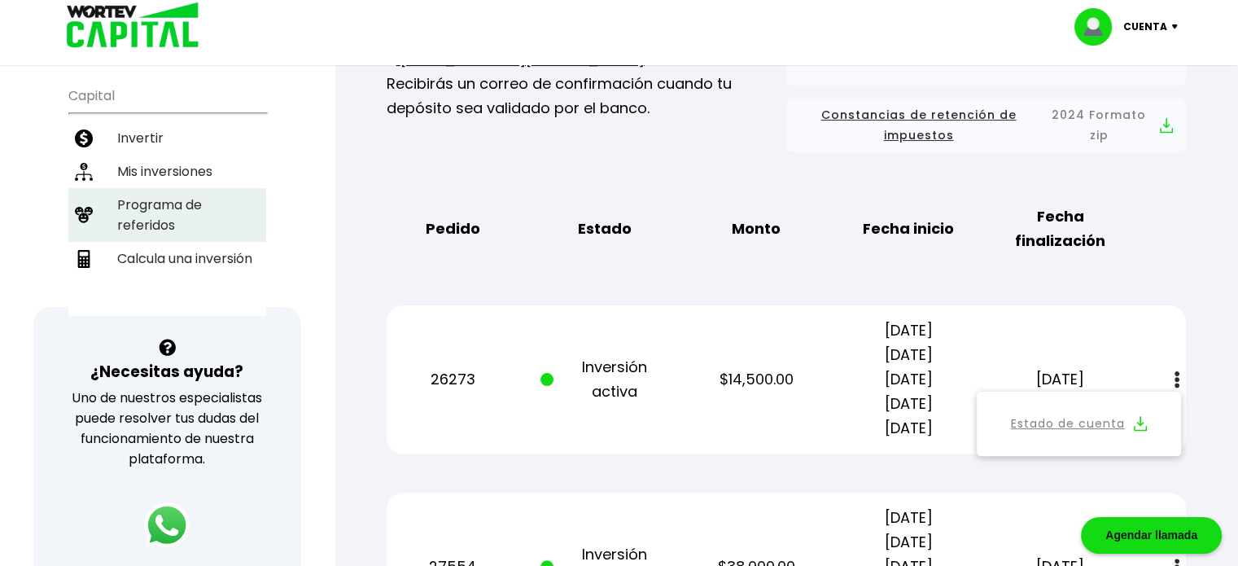
click at [179, 188] on li "Programa de referidos" at bounding box center [167, 215] width 198 height 54
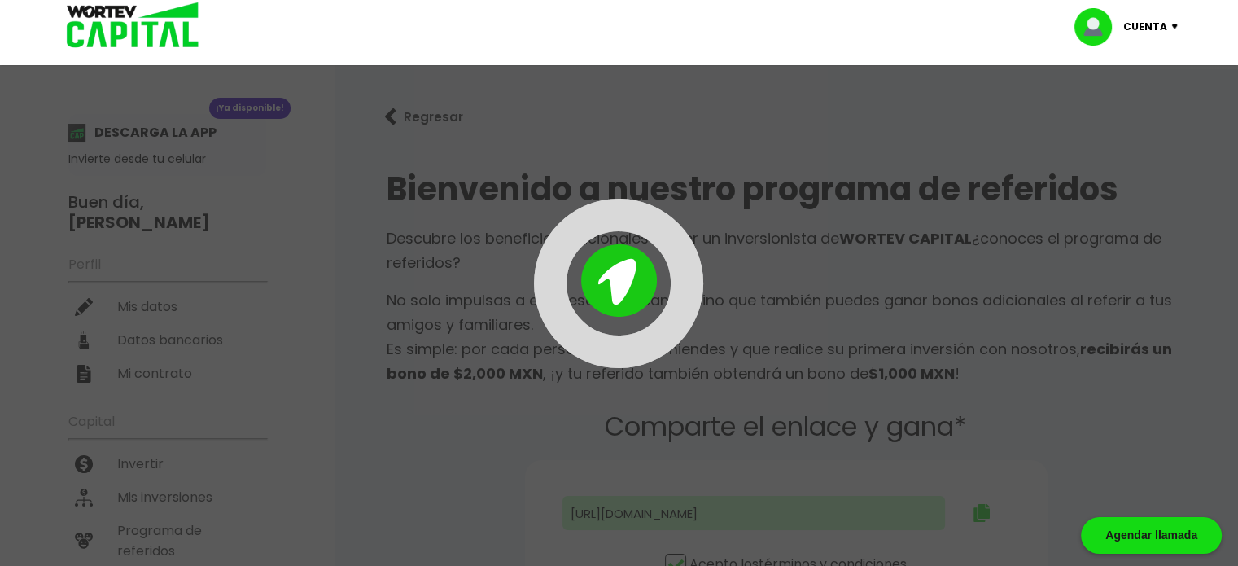
type input "[URL][DOMAIN_NAME]"
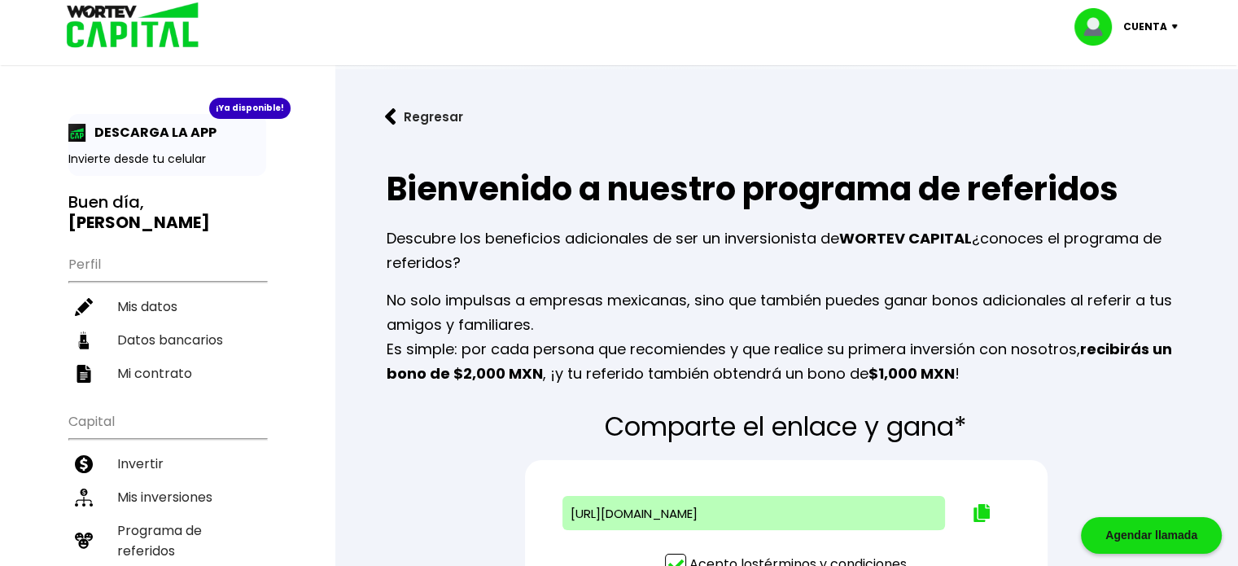
click at [1147, 16] on p "Cuenta" at bounding box center [1145, 27] width 44 height 24
click at [1136, 107] on li "Cerrar sesión" at bounding box center [1128, 108] width 130 height 33
